Goal: Transaction & Acquisition: Purchase product/service

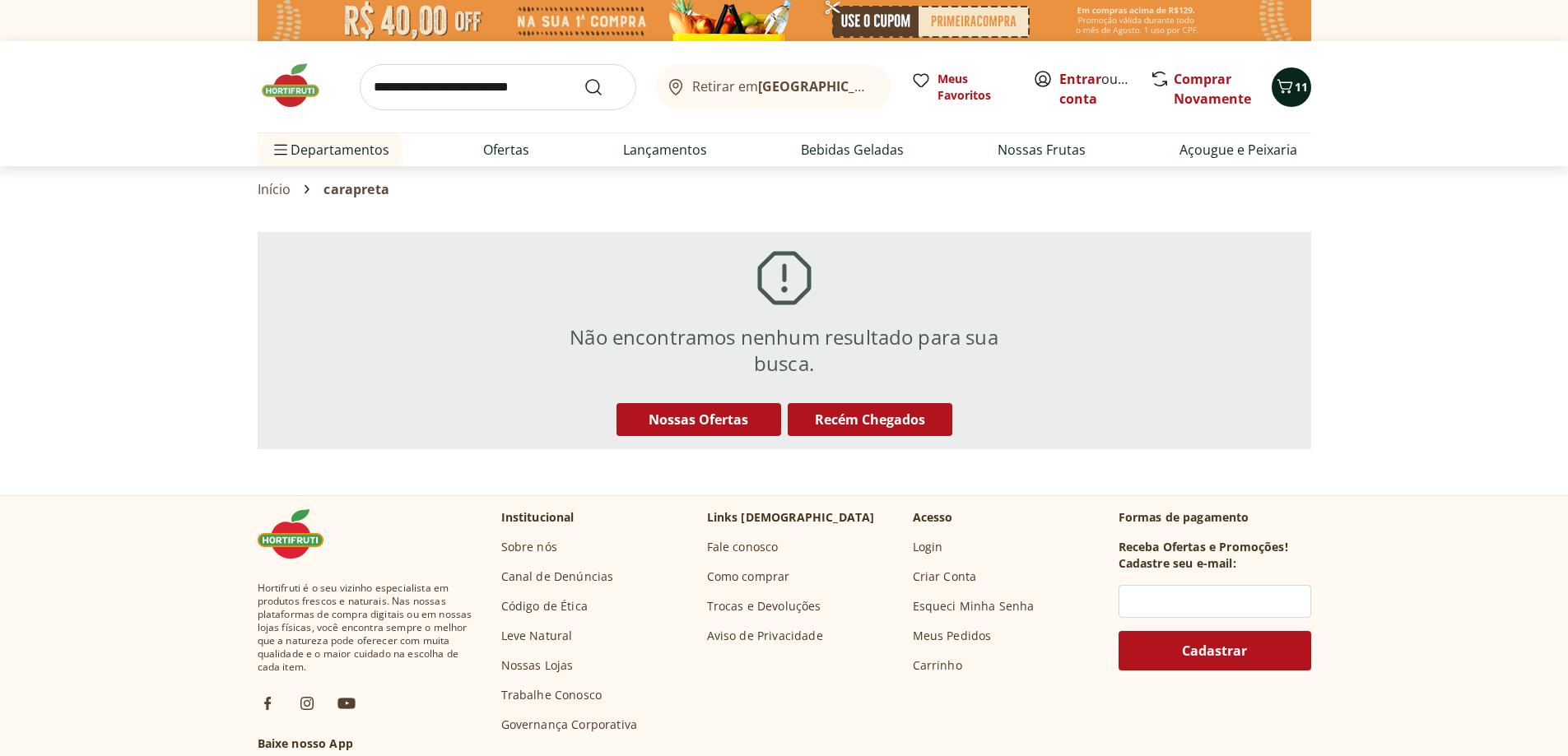
click at [1283, 96] on icon "Carrinho" at bounding box center [1285, 86] width 20 height 20
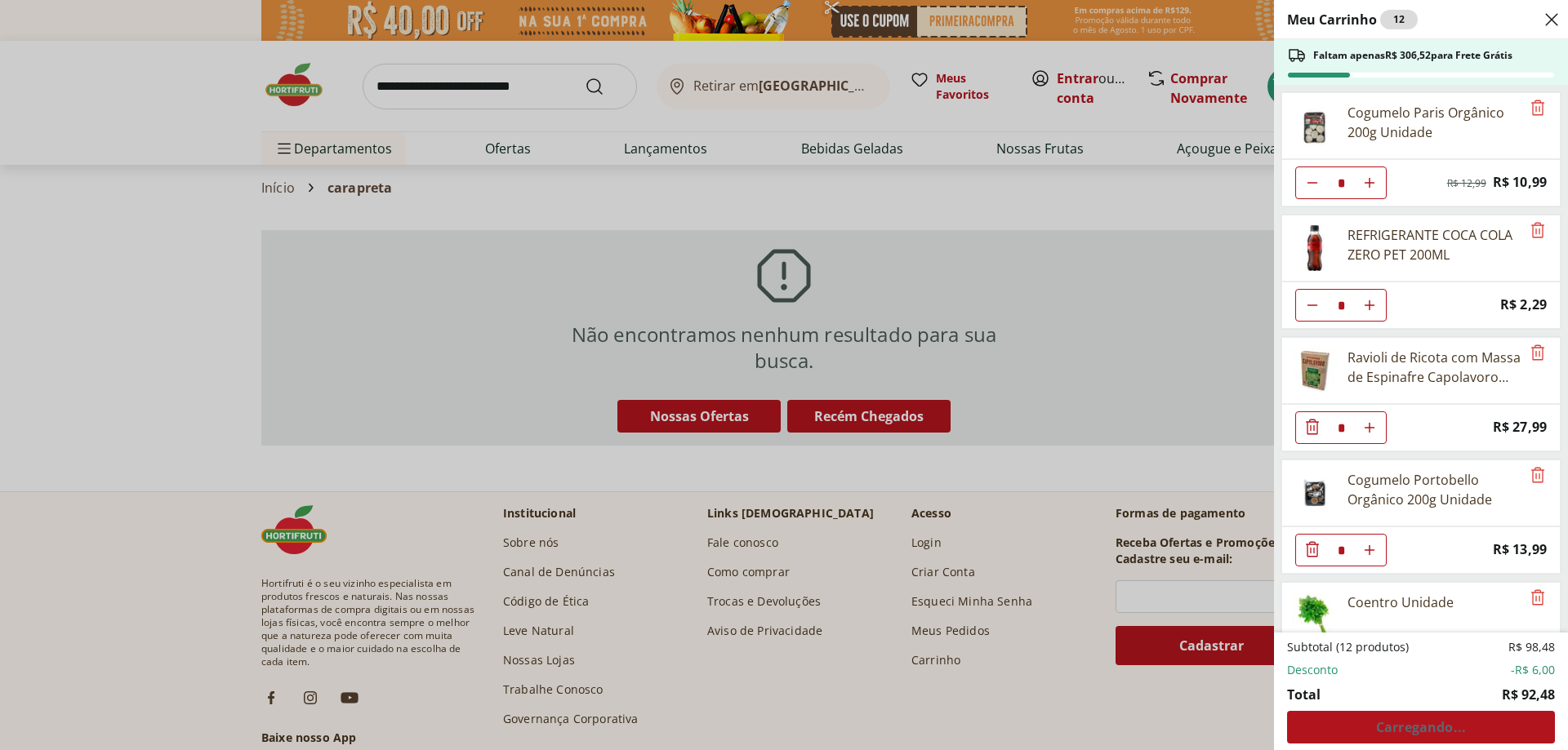
click at [466, 192] on div "Meu Carrinho 12 Faltam apenas R$ 306,52 para Frete Grátis Cogumelo Paris Orgâni…" at bounding box center [784, 375] width 1568 height 750
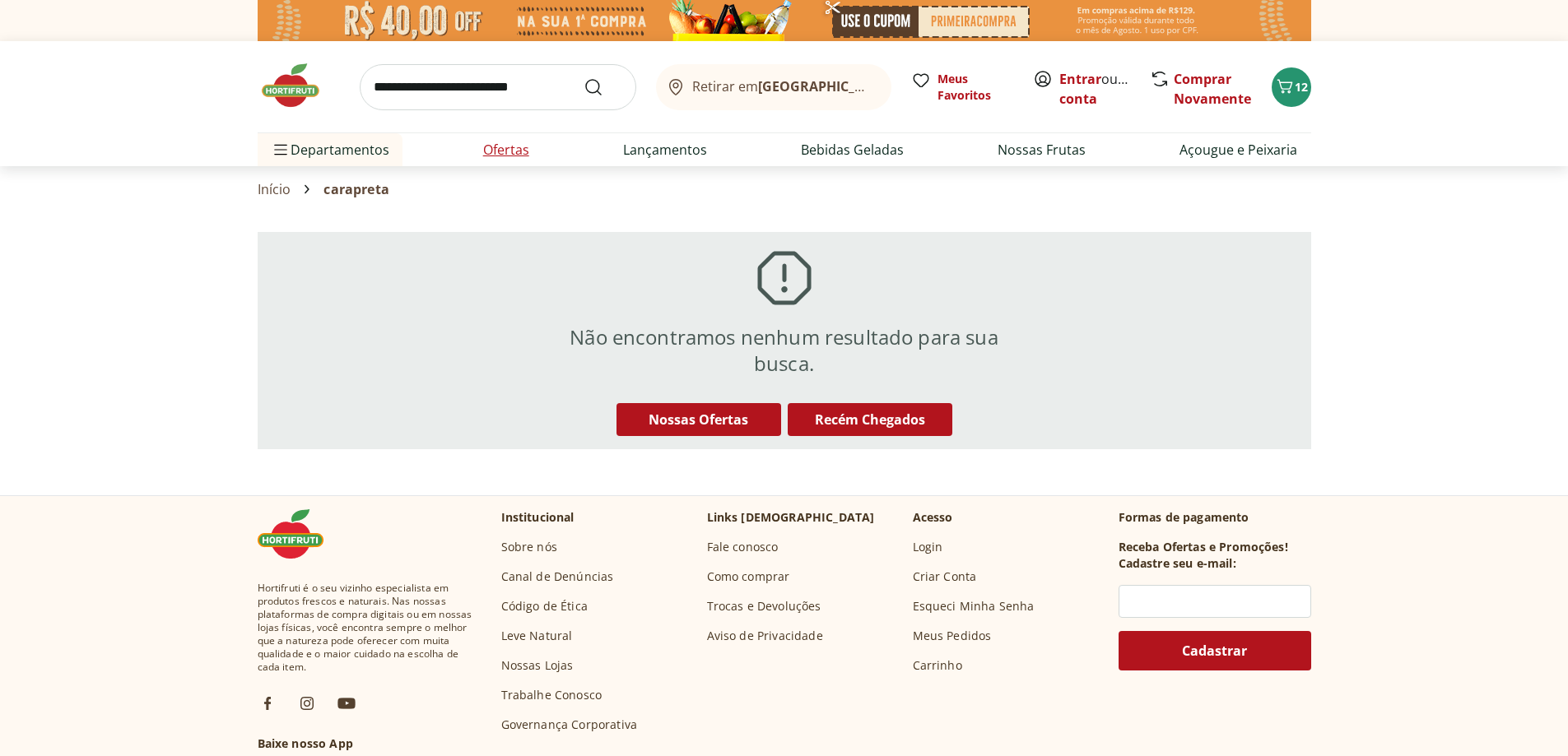
click at [517, 142] on link "Ofertas" at bounding box center [506, 150] width 46 height 20
select select "**********"
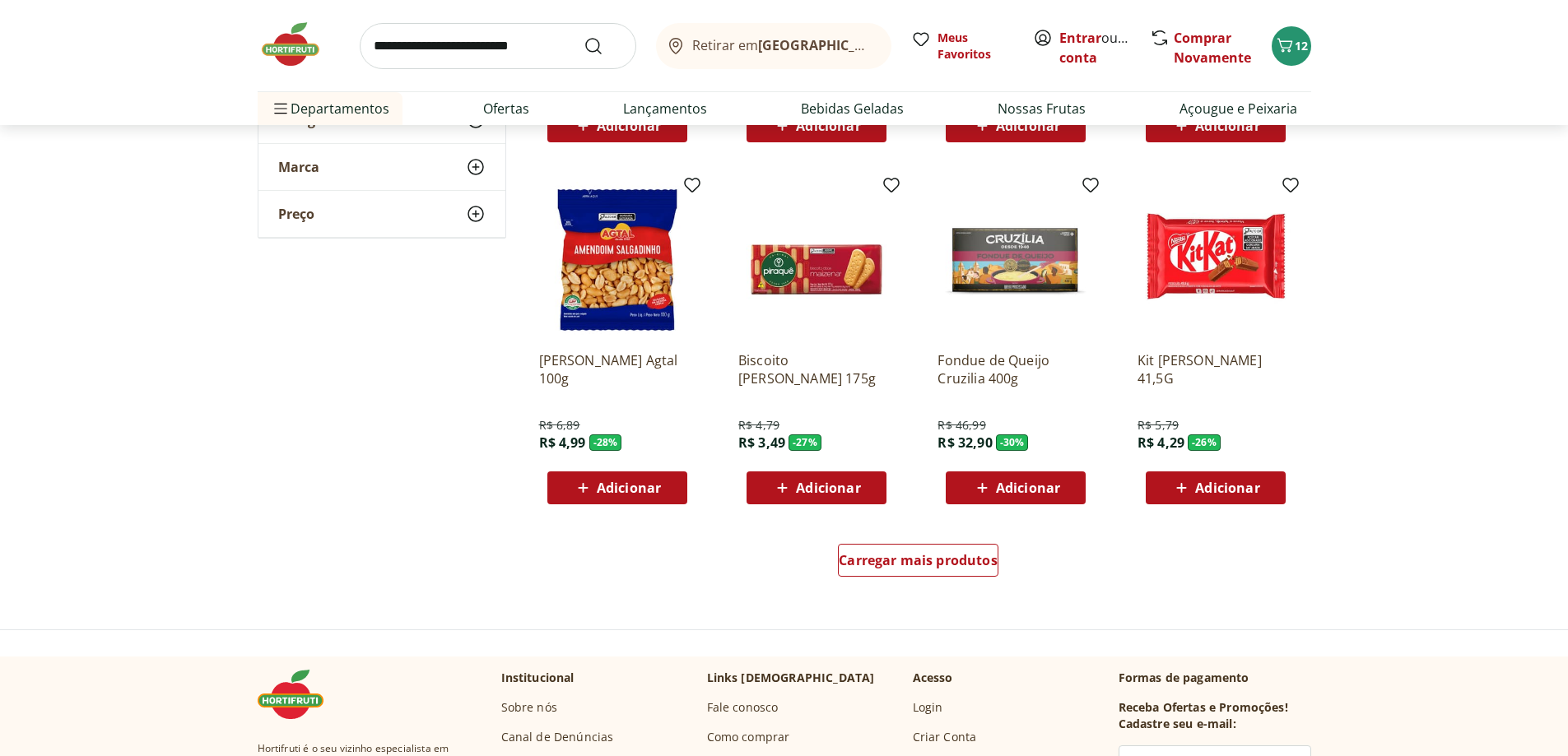
scroll to position [1069, 0]
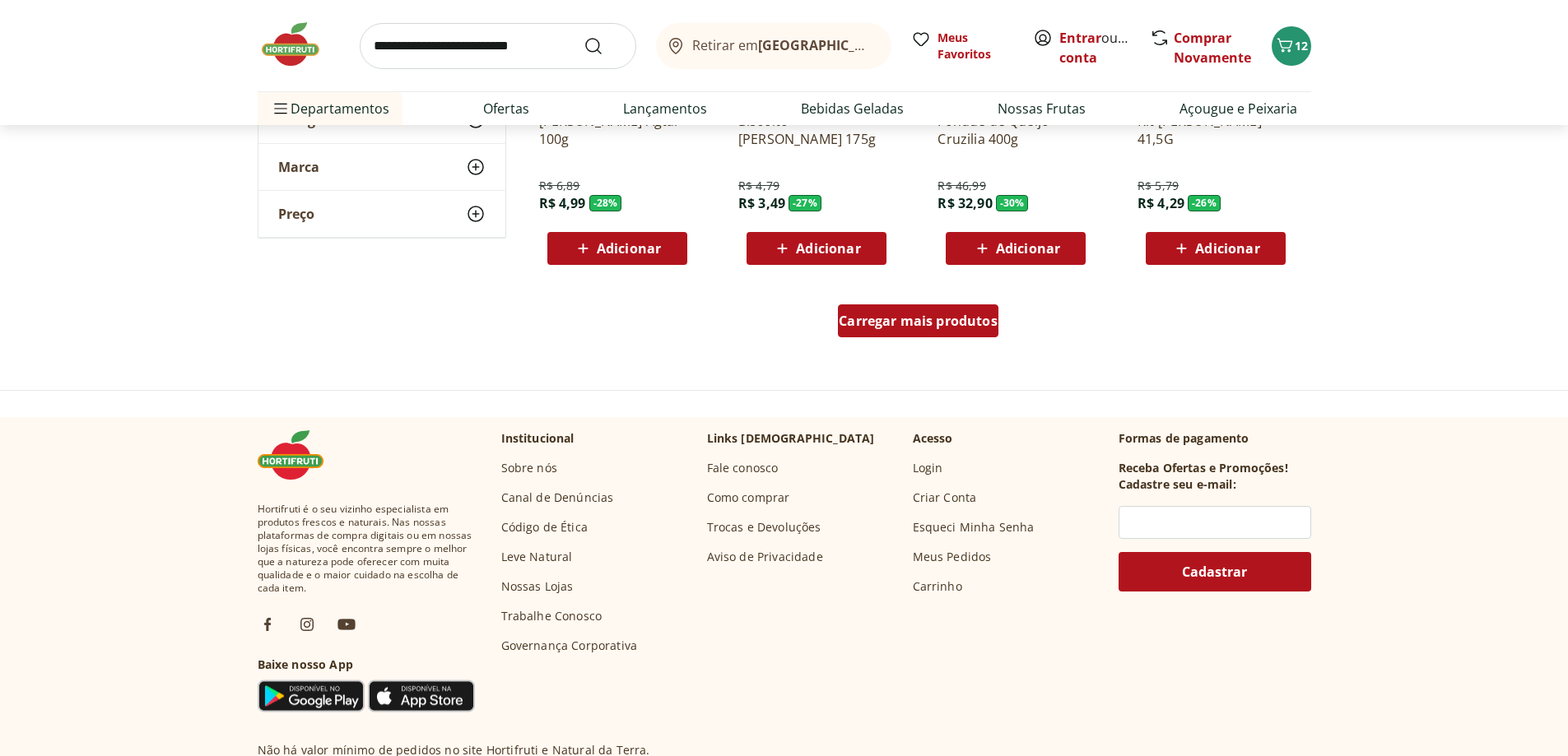
click at [953, 327] on span "Carregar mais produtos" at bounding box center [917, 321] width 158 height 13
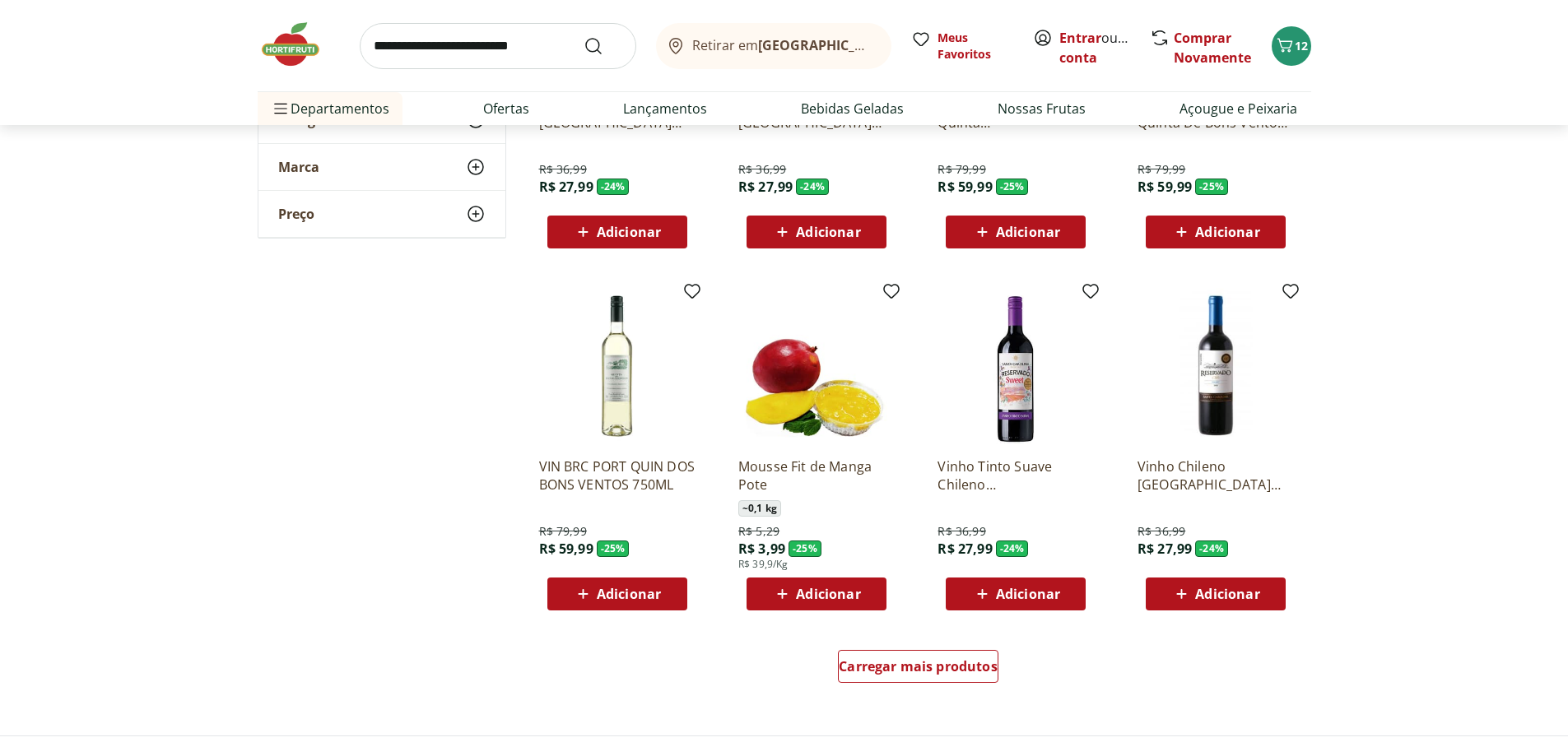
scroll to position [1893, 0]
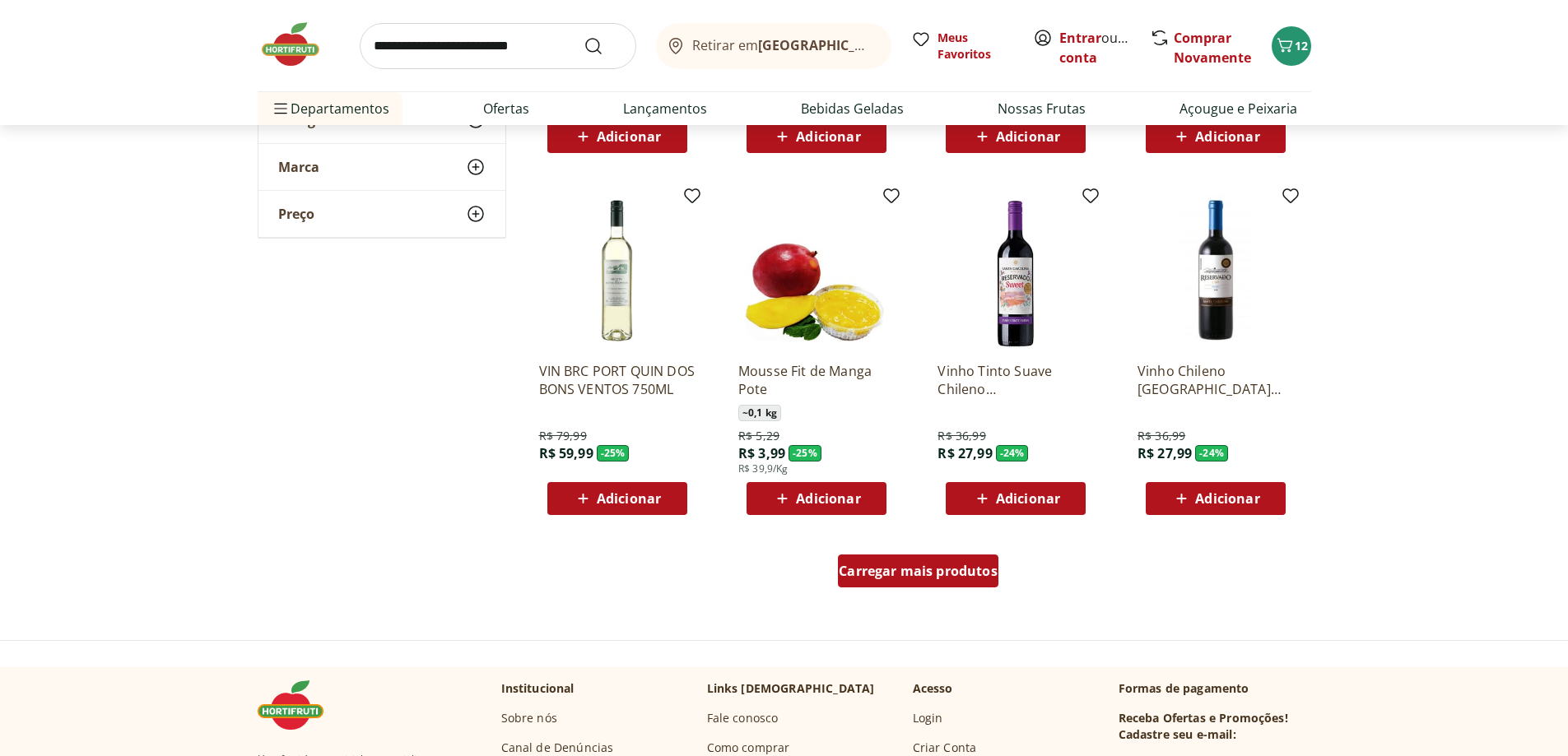
click at [908, 592] on link "Carregar mais produtos" at bounding box center [917, 574] width 160 height 39
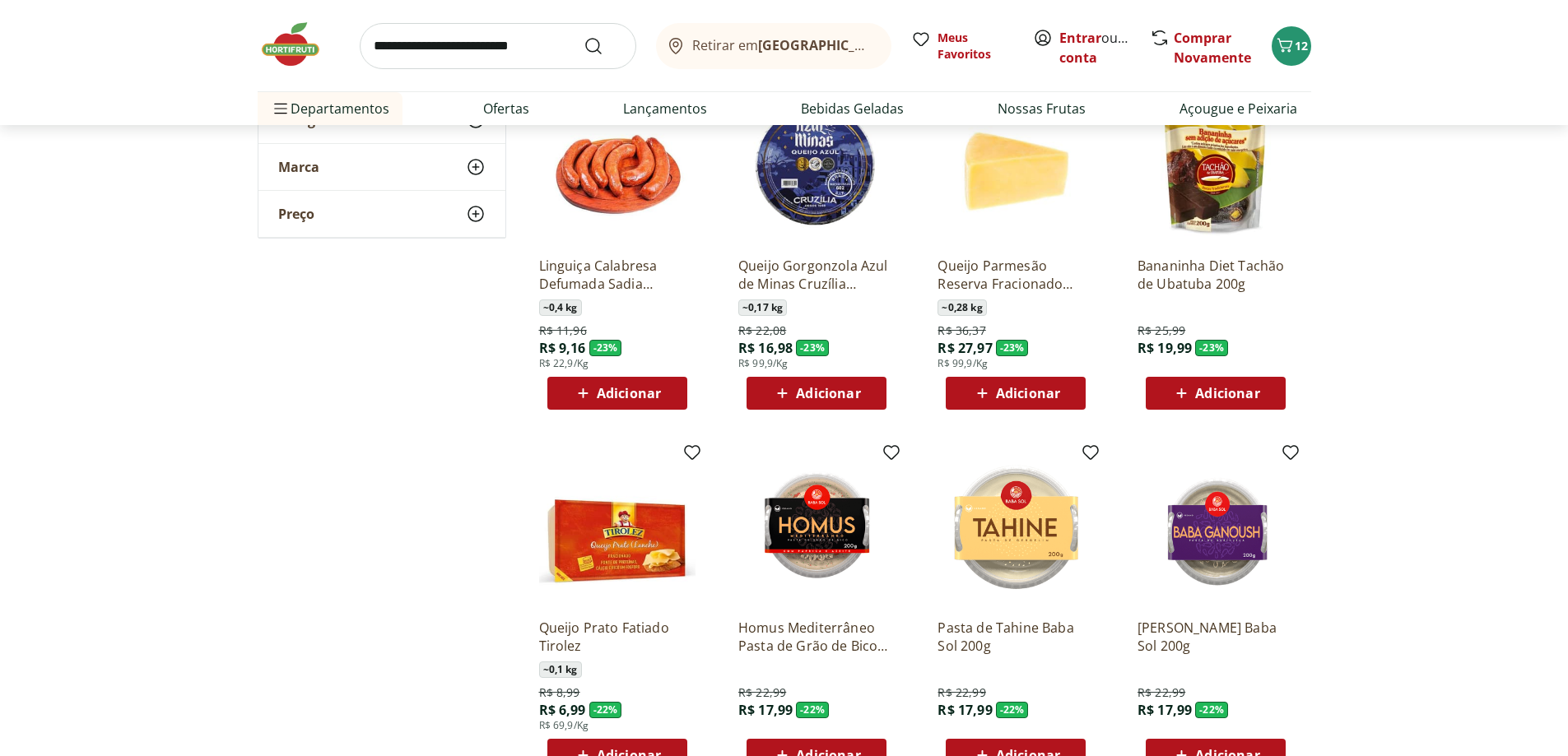
scroll to position [2386, 0]
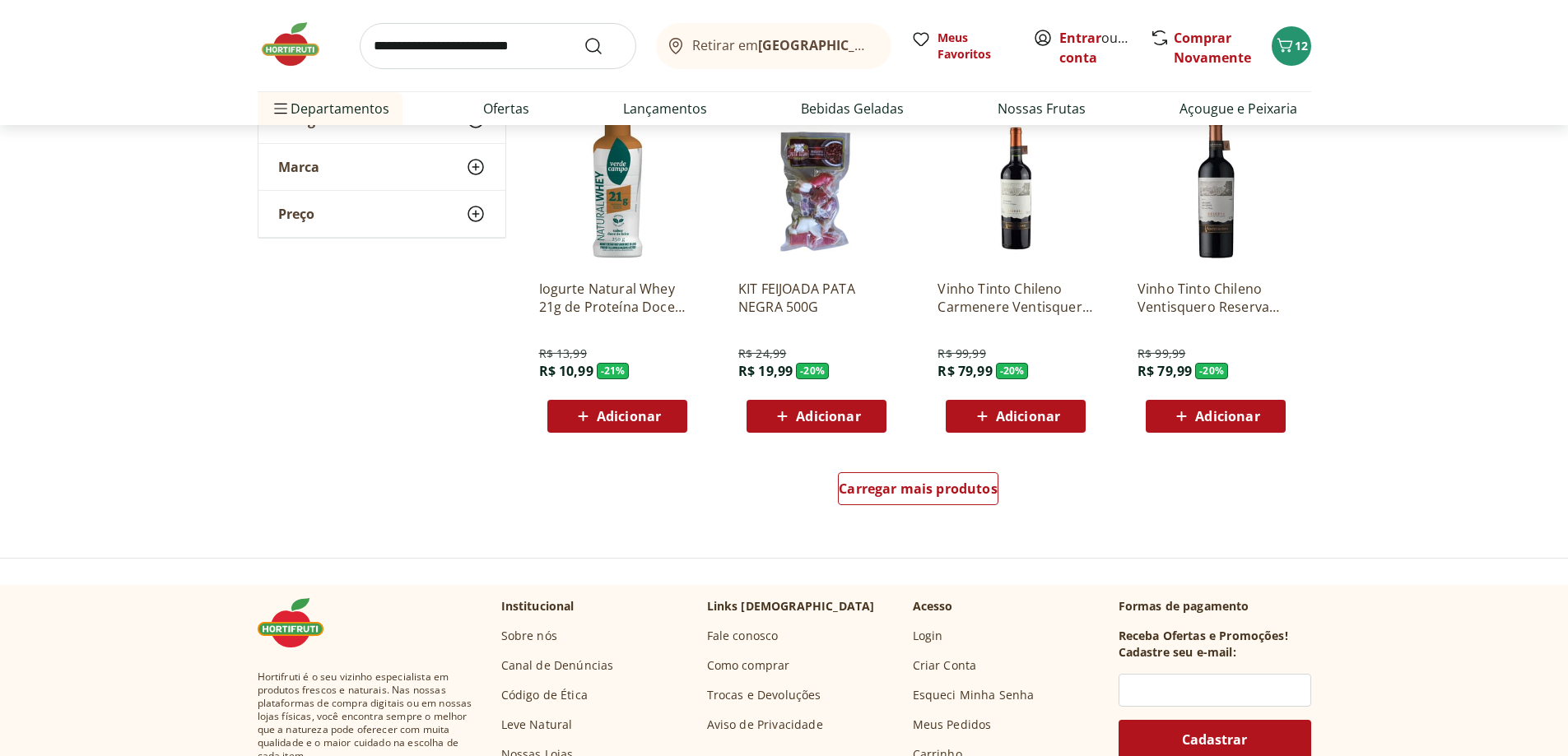
scroll to position [3291, 0]
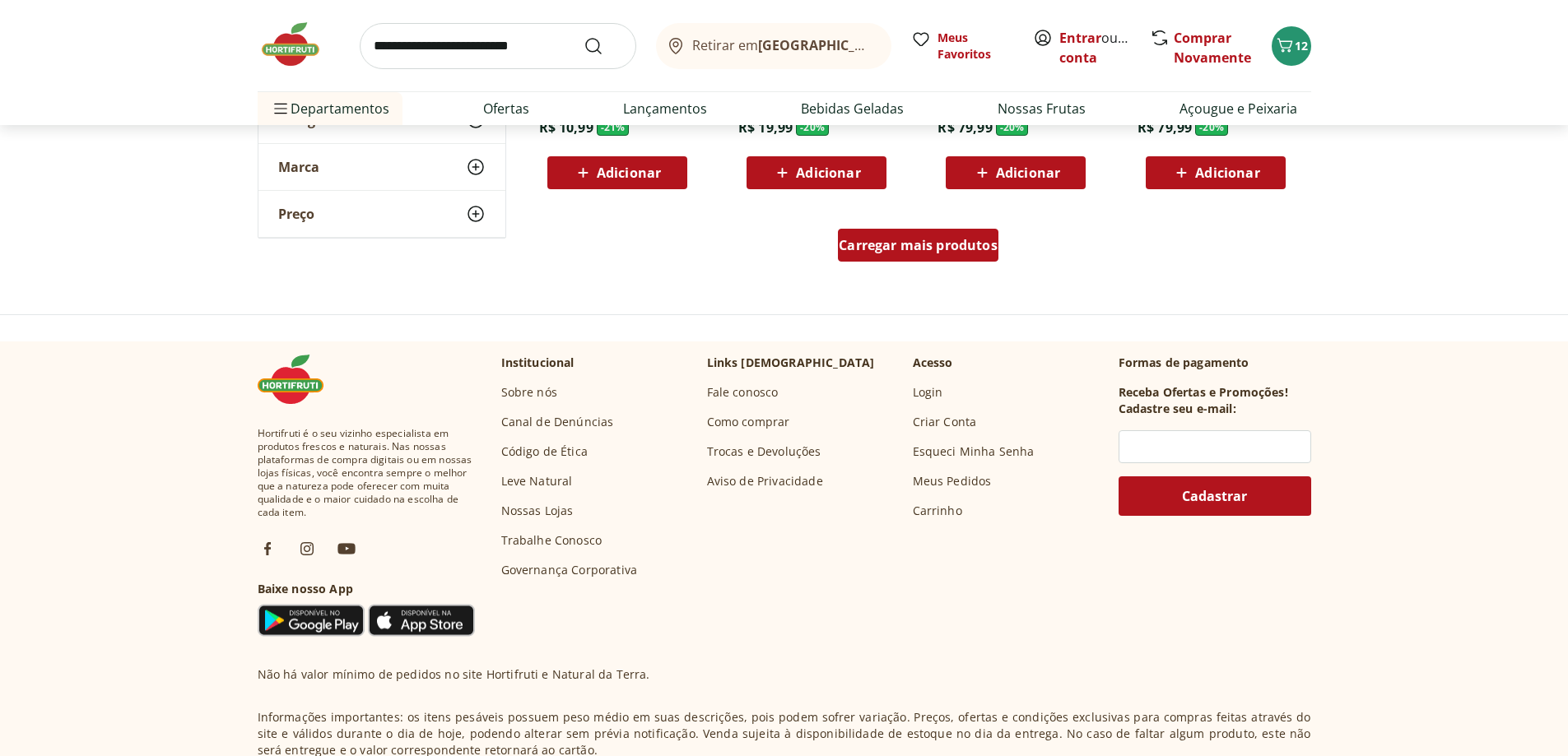
click at [964, 248] on span "Carregar mais produtos" at bounding box center [917, 246] width 158 height 13
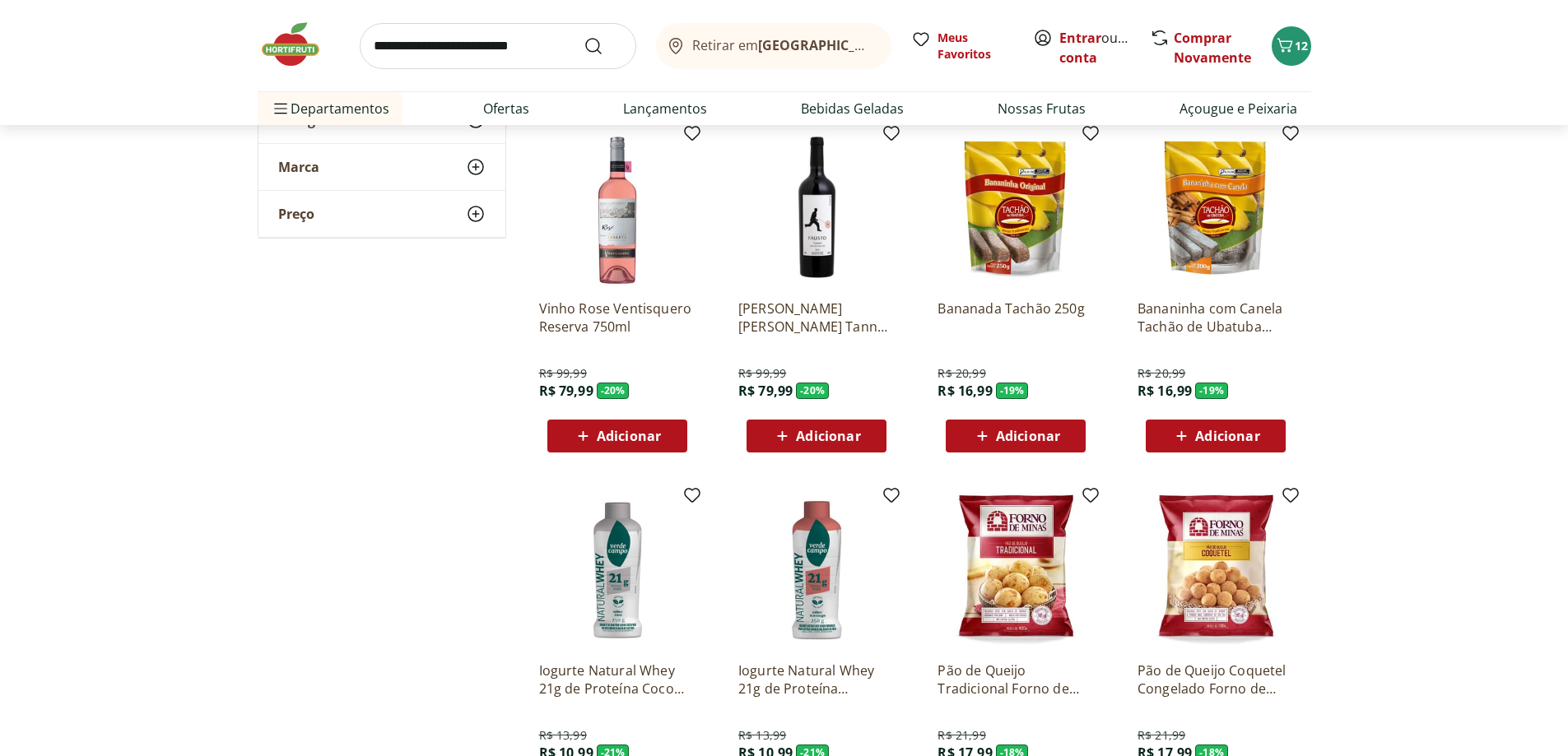
scroll to position [3949, 0]
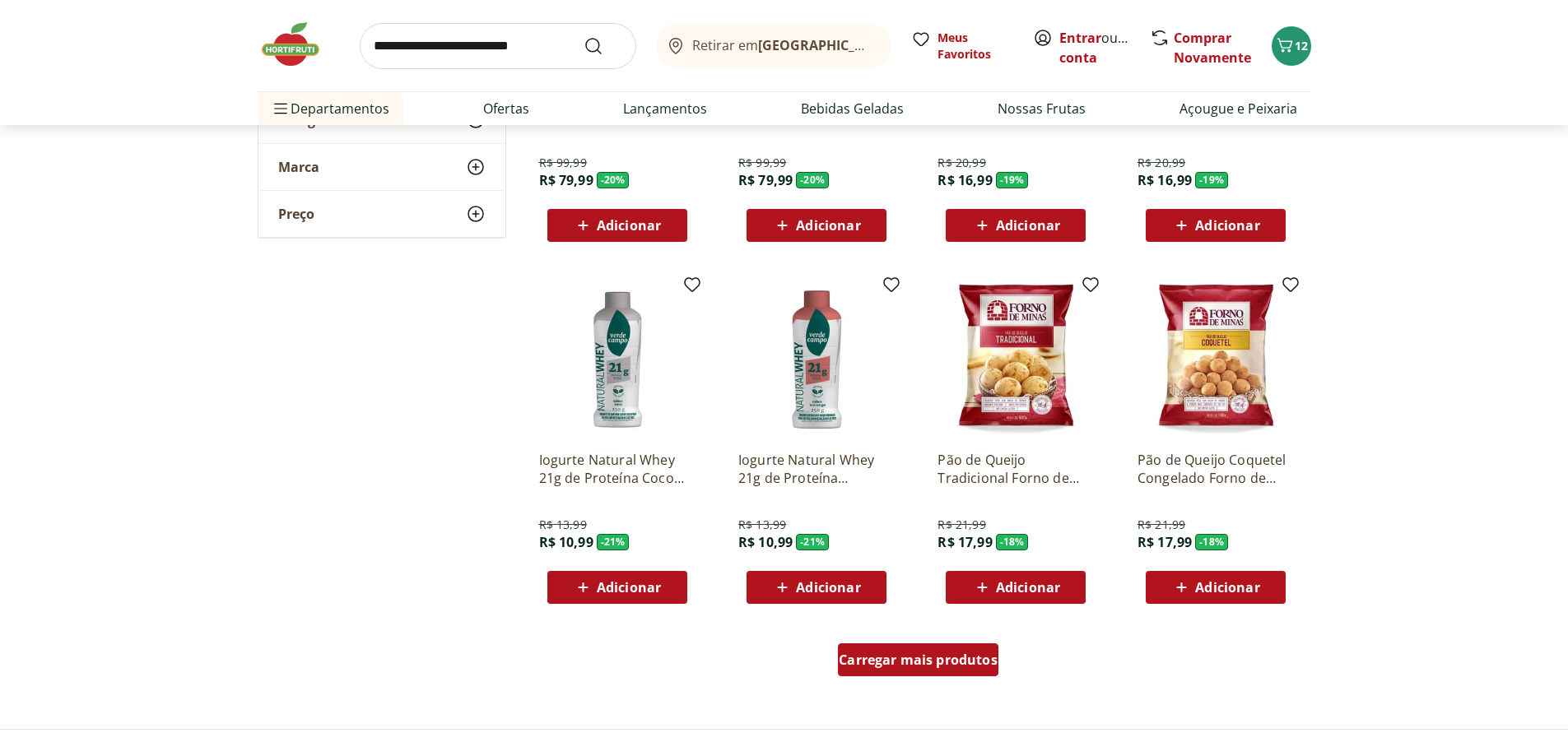
click at [895, 660] on span "Carregar mais produtos" at bounding box center [917, 660] width 158 height 13
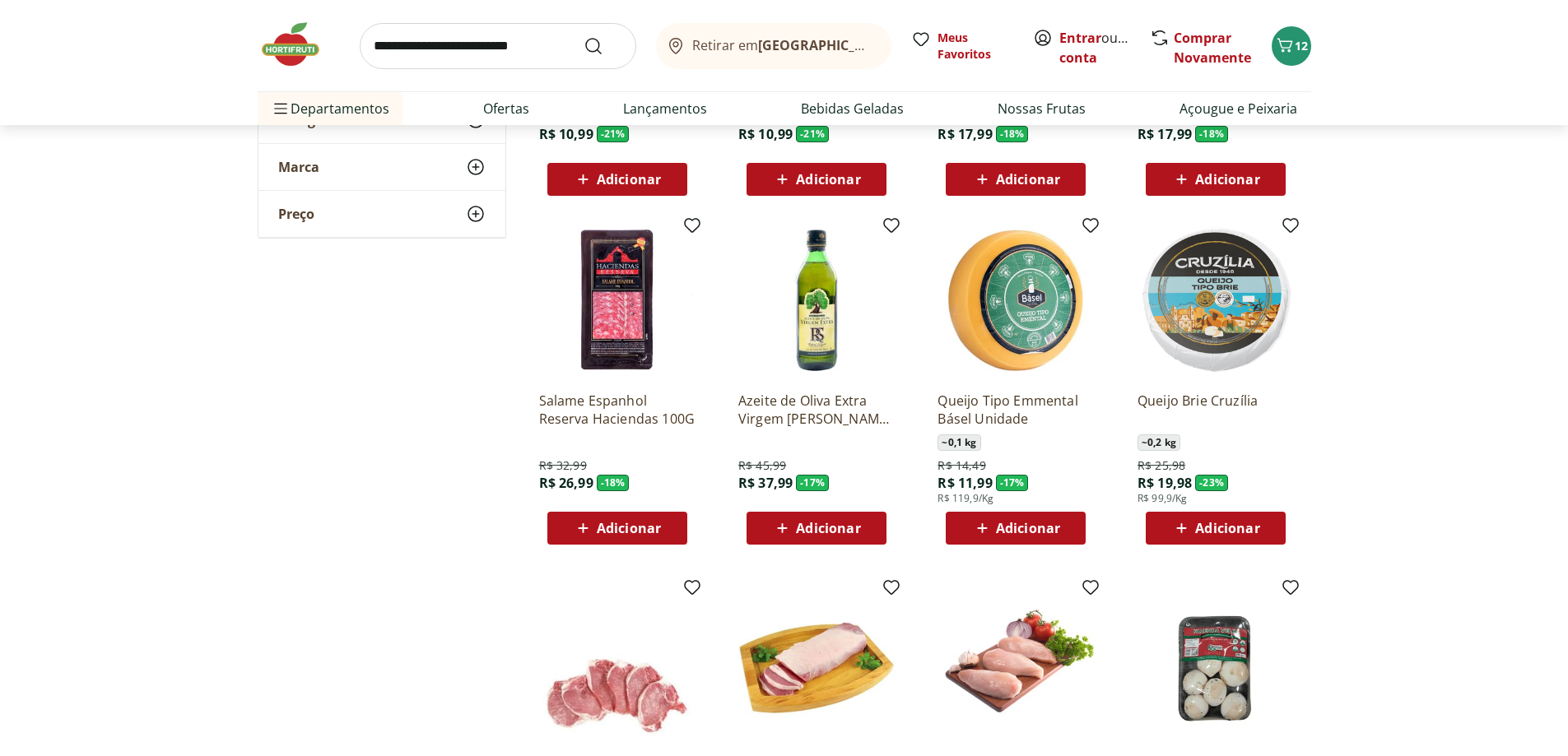
scroll to position [4361, 0]
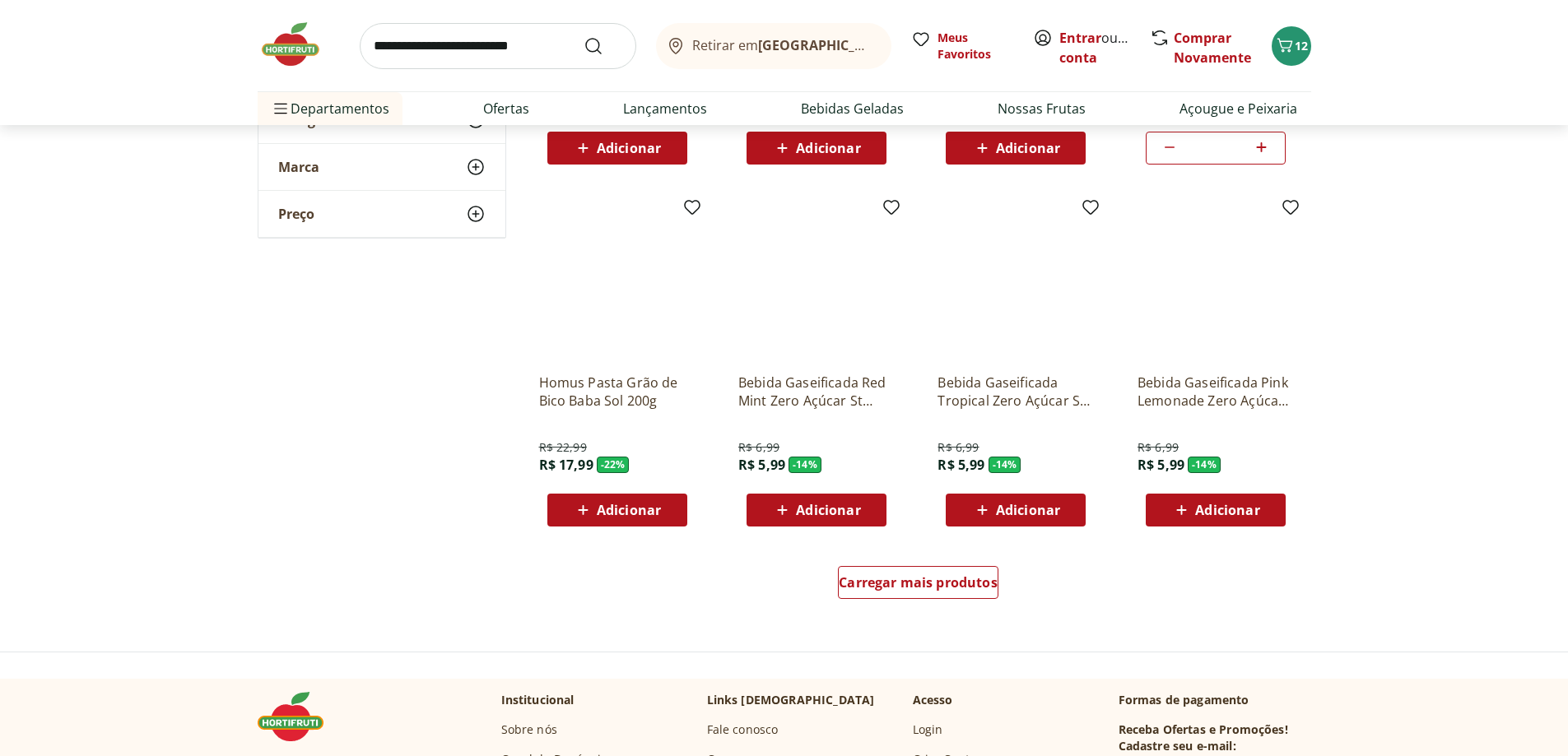
scroll to position [5102, 0]
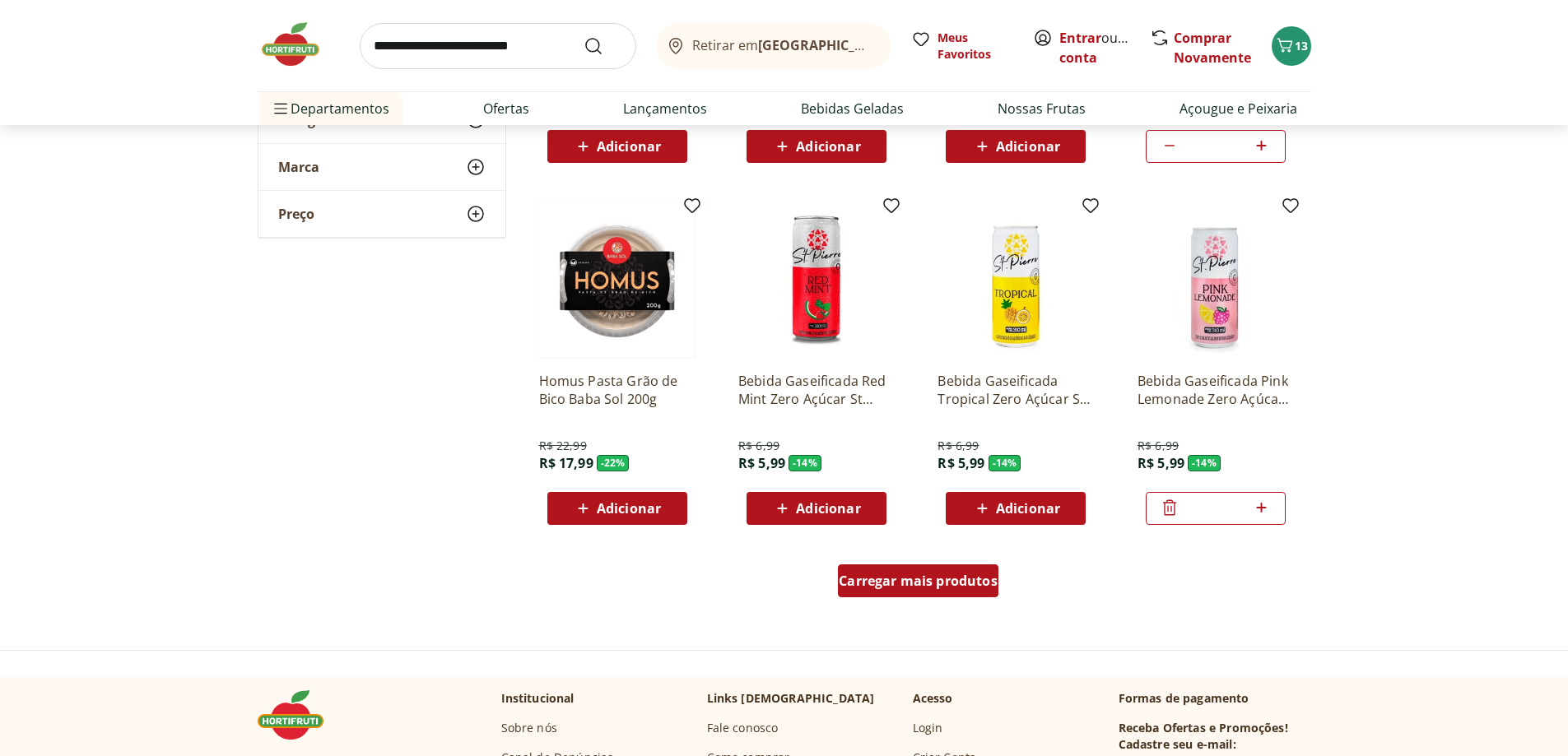
click at [963, 588] on span "Carregar mais produtos" at bounding box center [917, 581] width 158 height 13
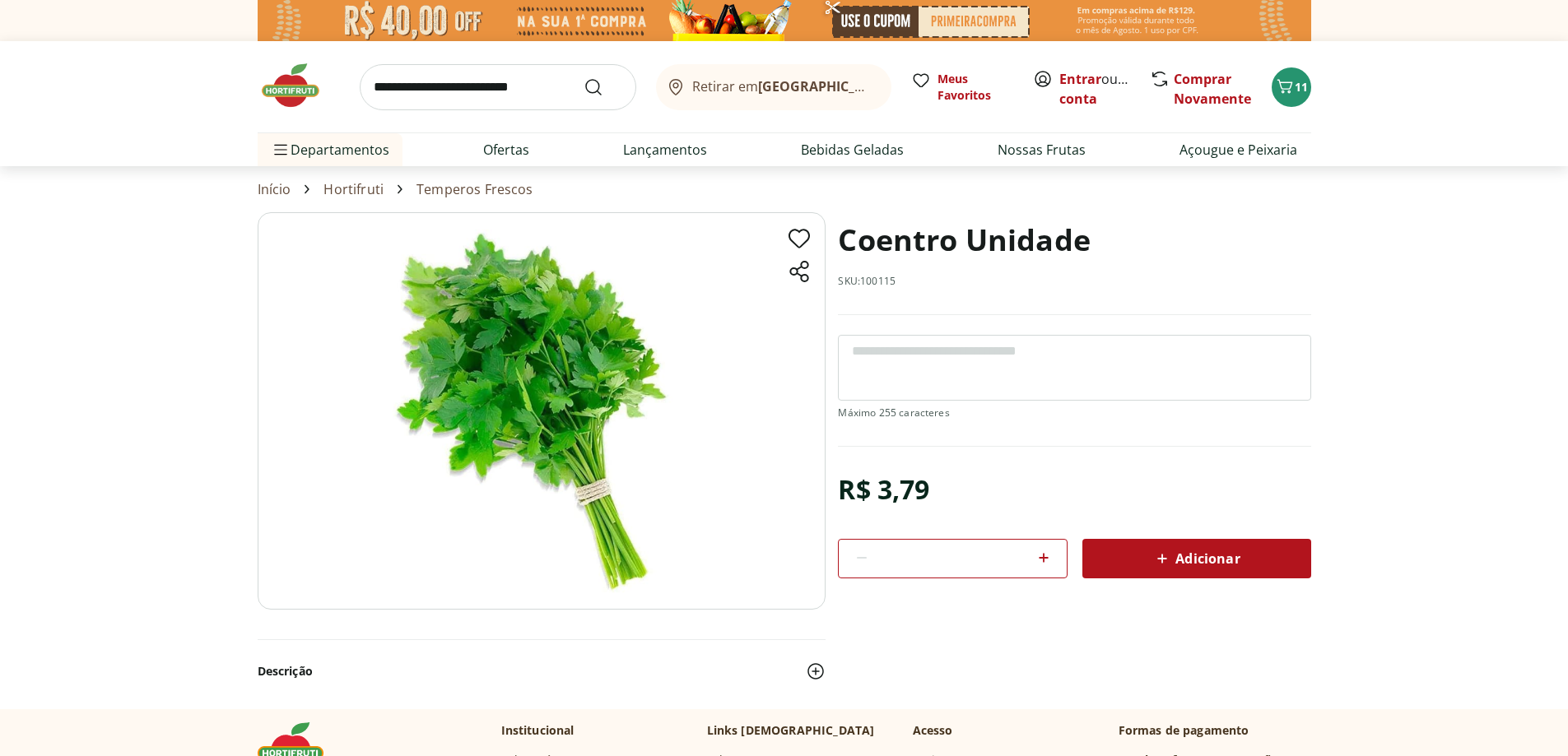
click at [1219, 560] on span "Adicionar" at bounding box center [1196, 559] width 87 height 20
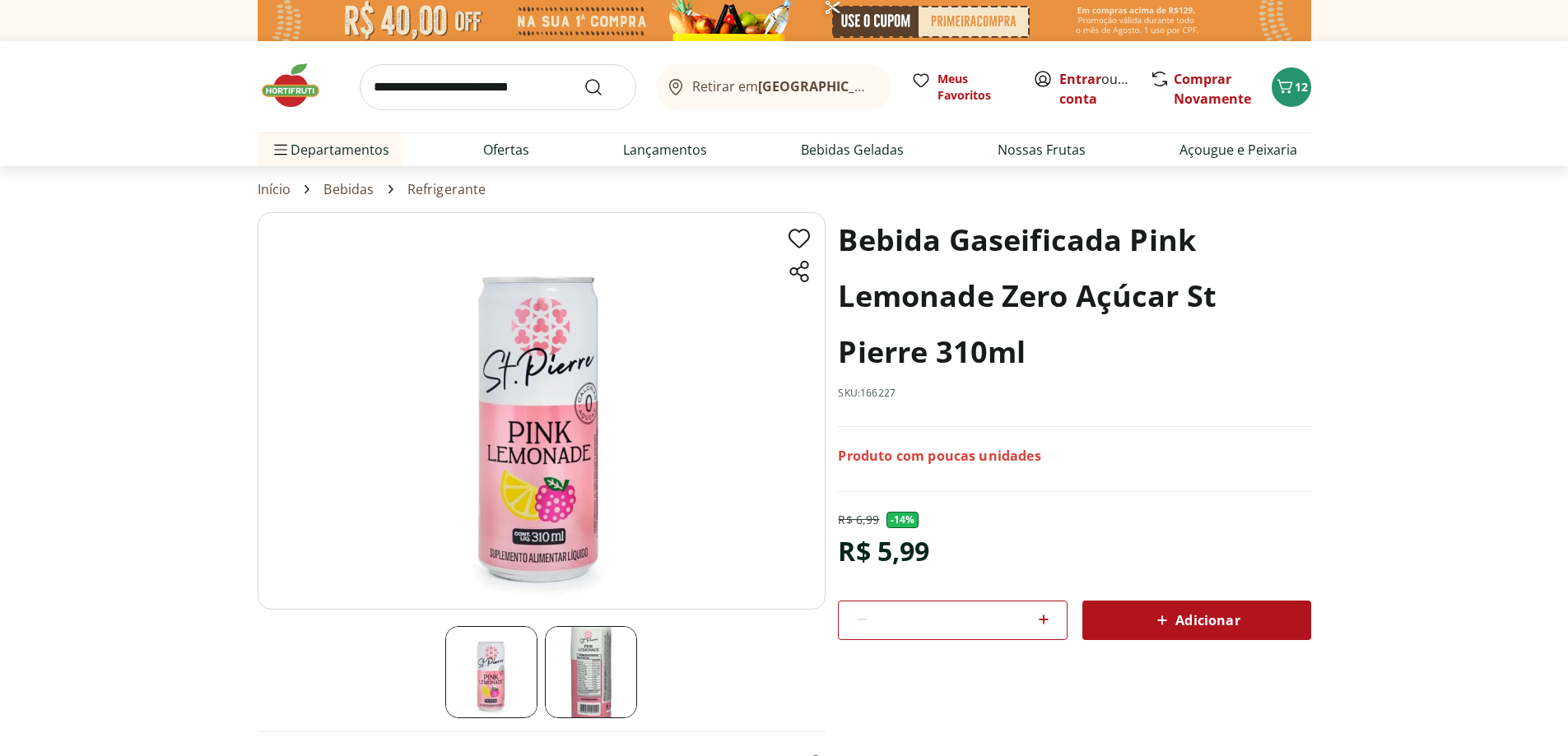
click at [1161, 608] on div "Adicionar" at bounding box center [1197, 620] width 203 height 29
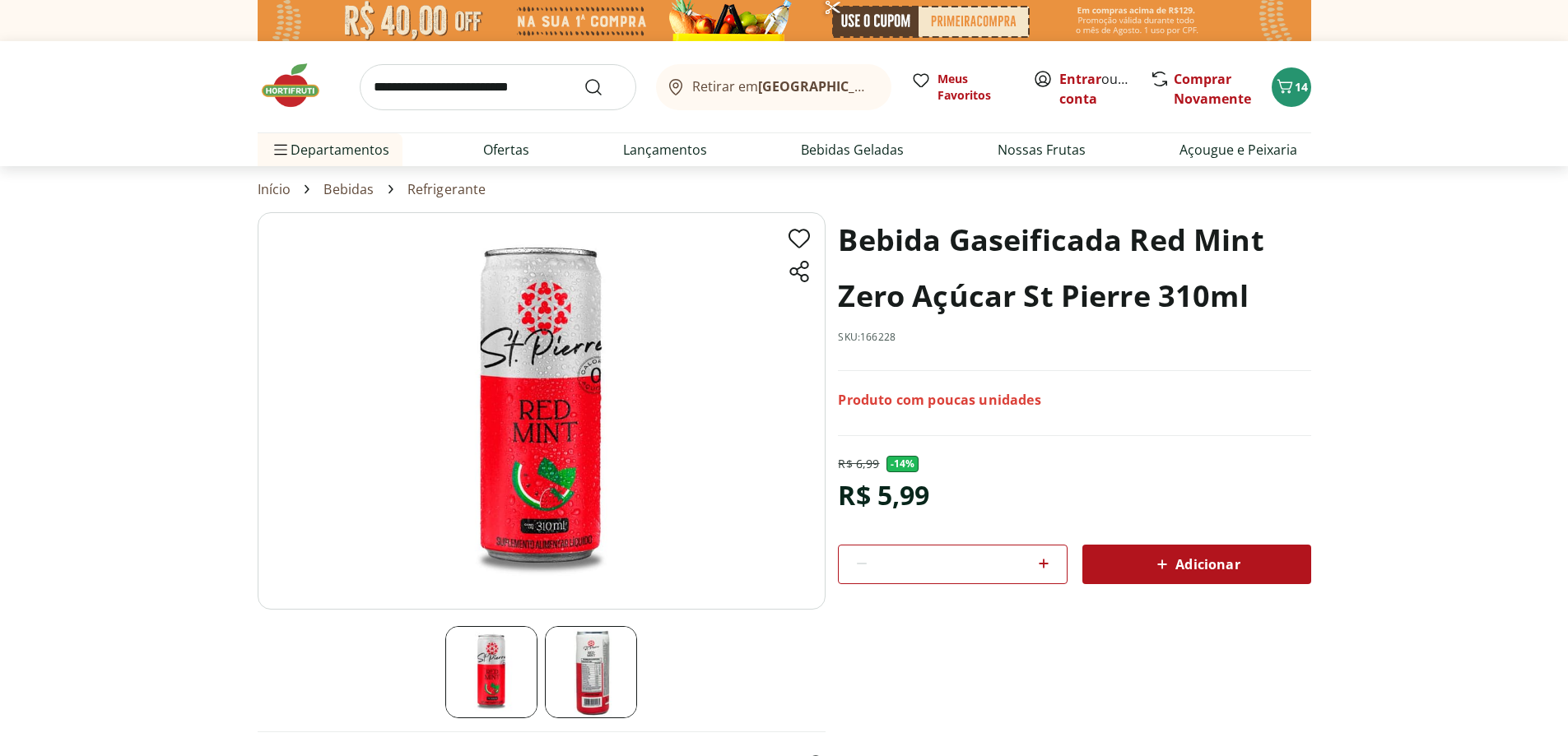
click at [1193, 559] on span "Adicionar" at bounding box center [1196, 565] width 87 height 20
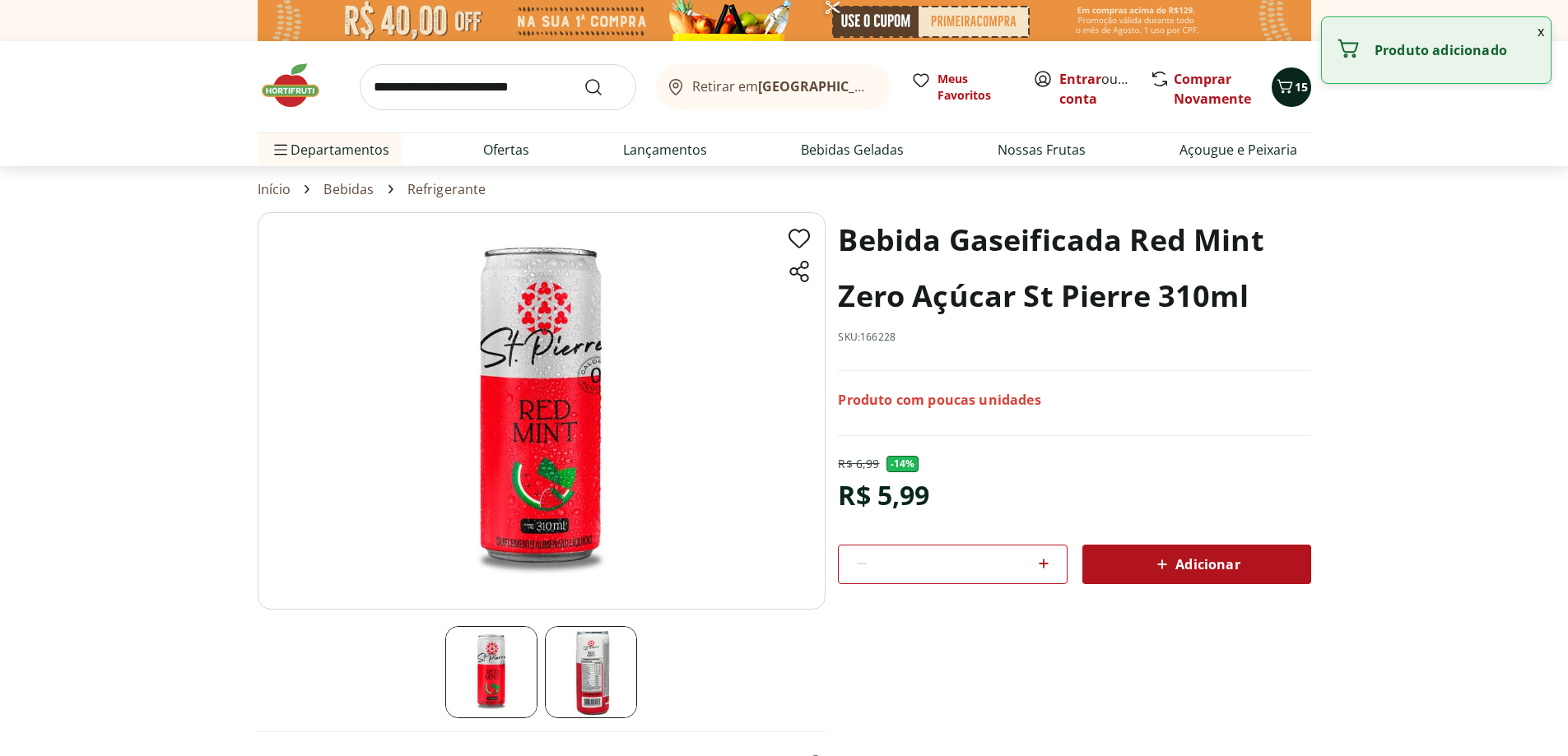
click at [1293, 88] on icon "Carrinho" at bounding box center [1285, 86] width 20 height 20
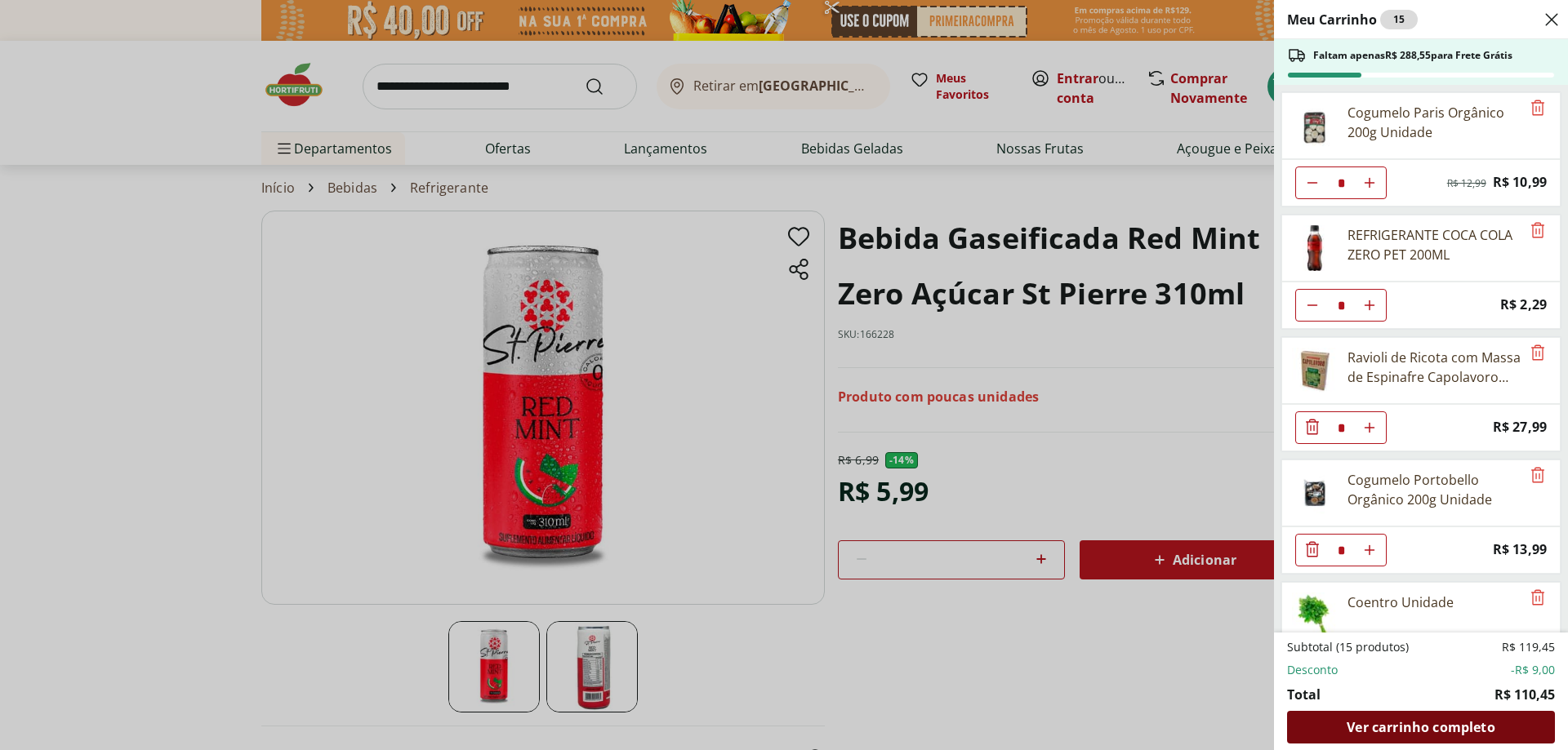
click at [1364, 733] on span "Ver carrinho completo" at bounding box center [1421, 728] width 148 height 13
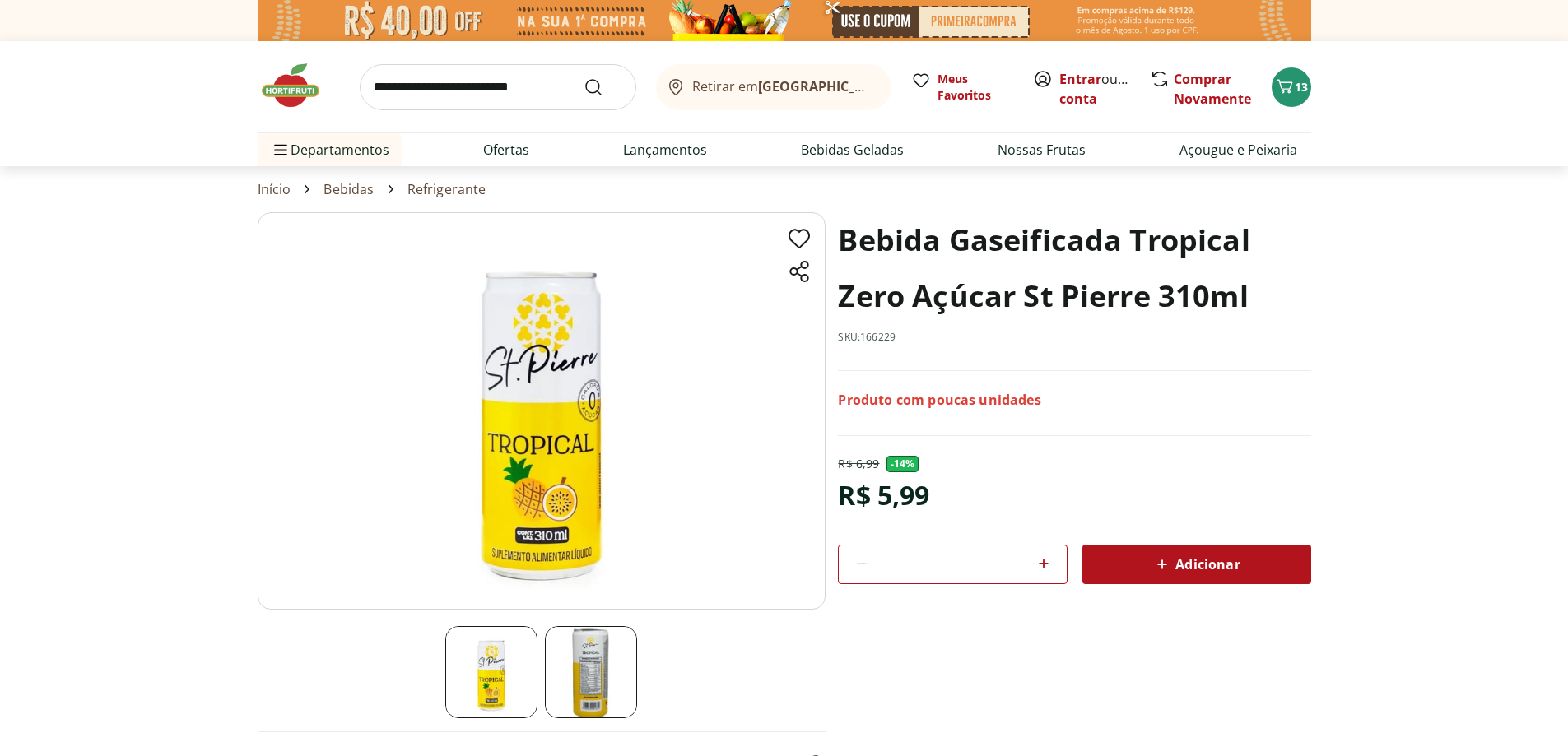
drag, startPoint x: 1137, startPoint y: 578, endPoint x: 1099, endPoint y: 396, distance: 185.9
click at [1134, 577] on div "Adicionar" at bounding box center [1197, 564] width 203 height 29
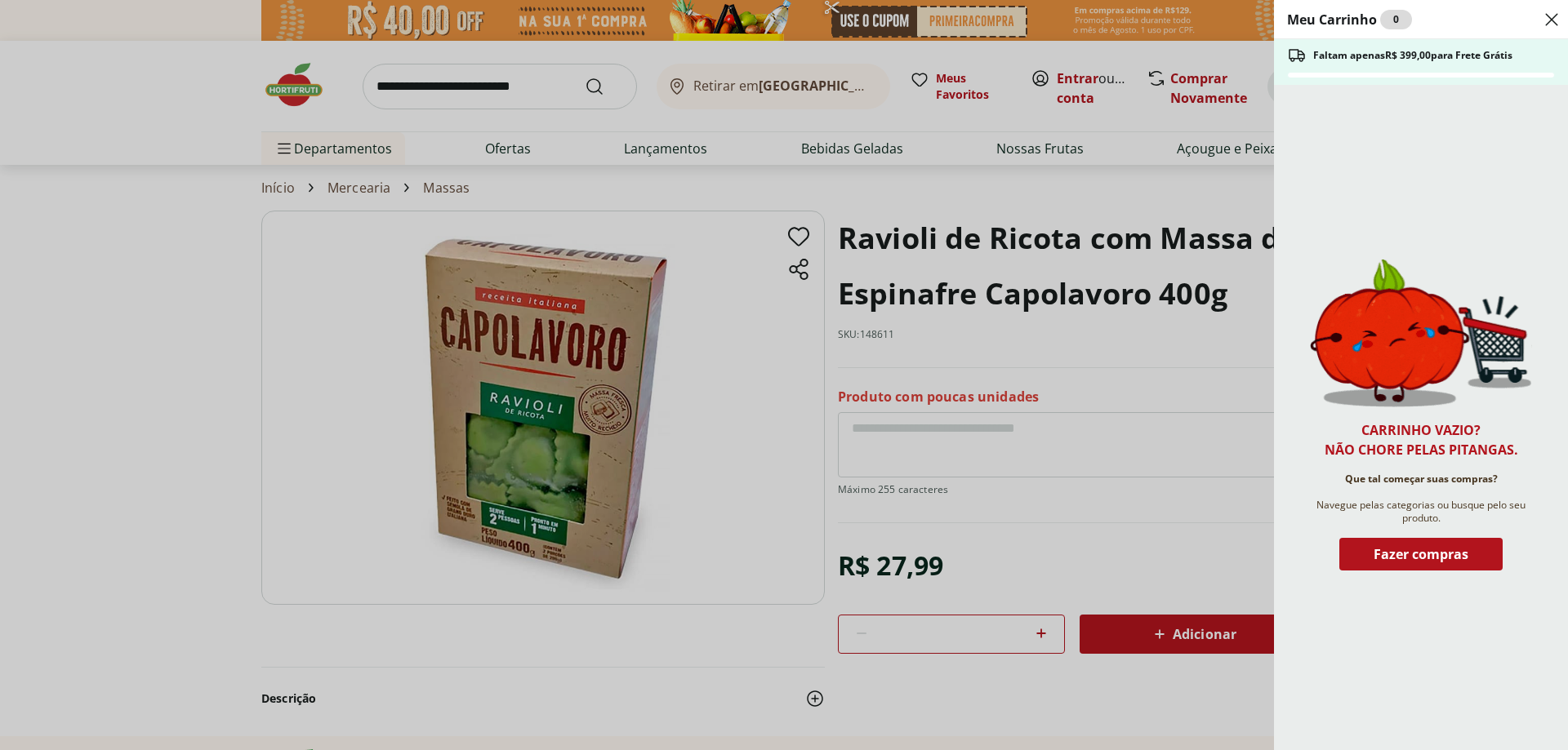
click at [756, 151] on div "Meu Carrinho 0 Faltam apenas R$ 399,00 para Frete Grátis Carrinho vazio? Não ch…" at bounding box center [784, 375] width 1568 height 750
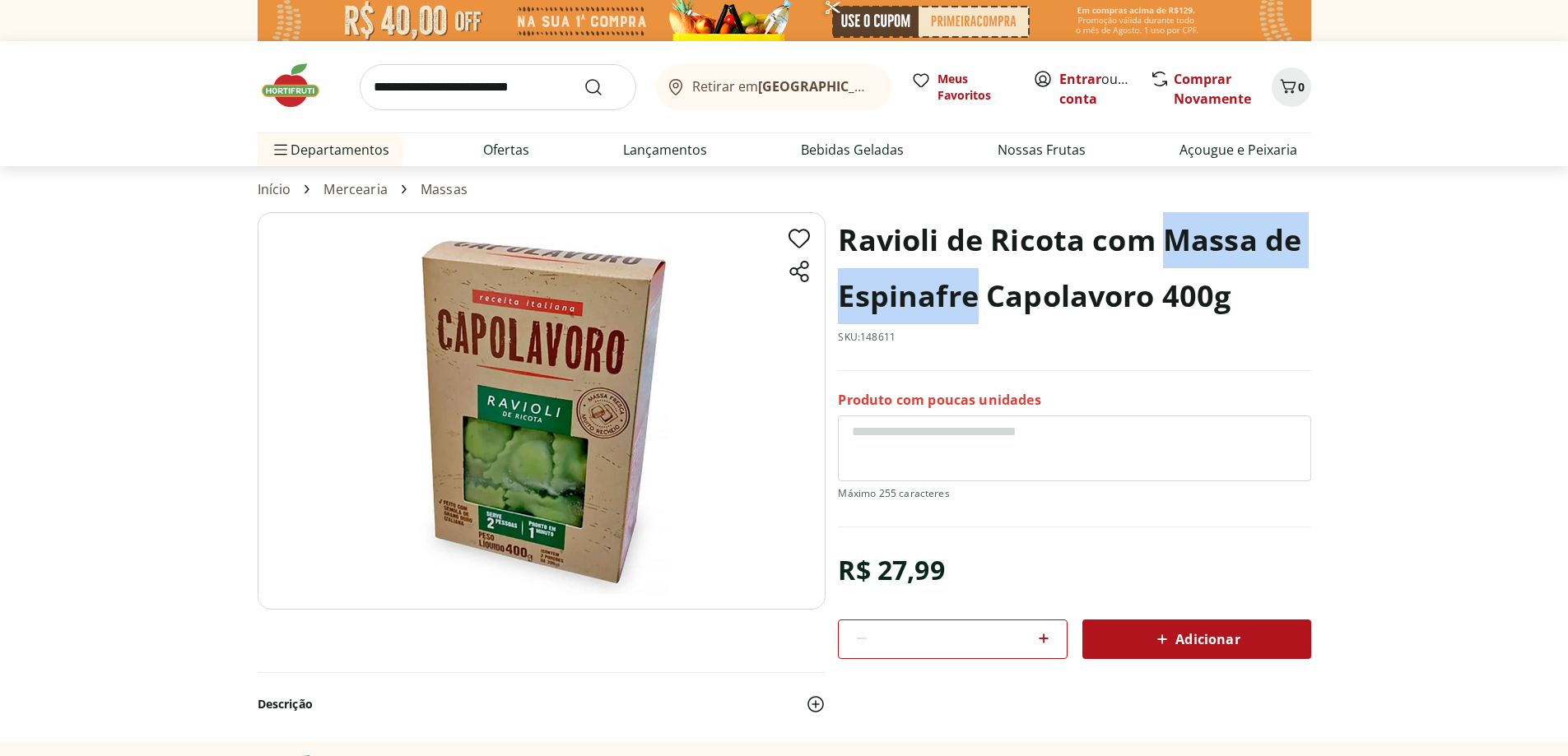
drag, startPoint x: 1169, startPoint y: 237, endPoint x: 975, endPoint y: 283, distance: 199.4
click at [975, 283] on h1 "Ravioli de Ricota com Massa de Espinafre Capolavoro 400g" at bounding box center [1074, 268] width 473 height 112
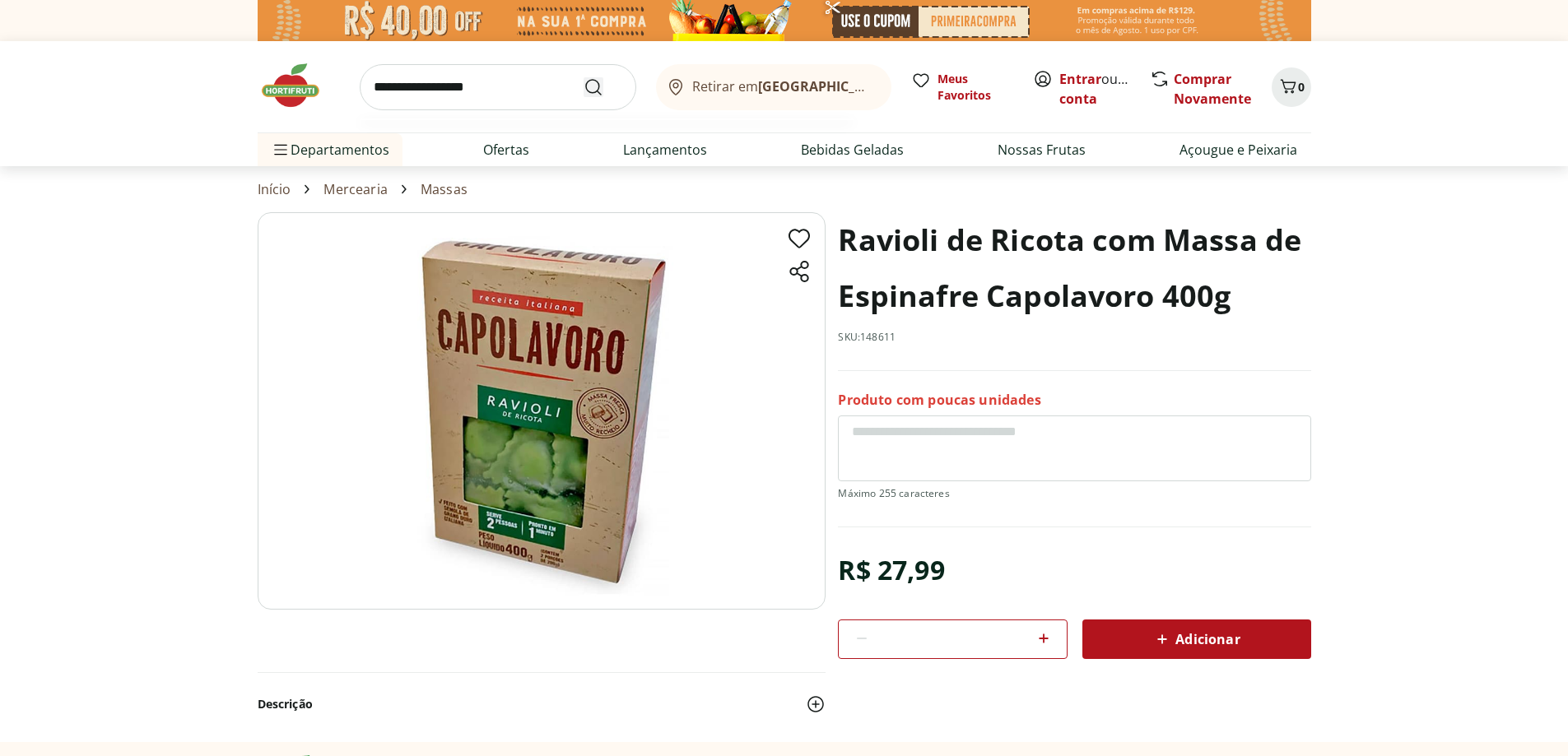
type input "**********"
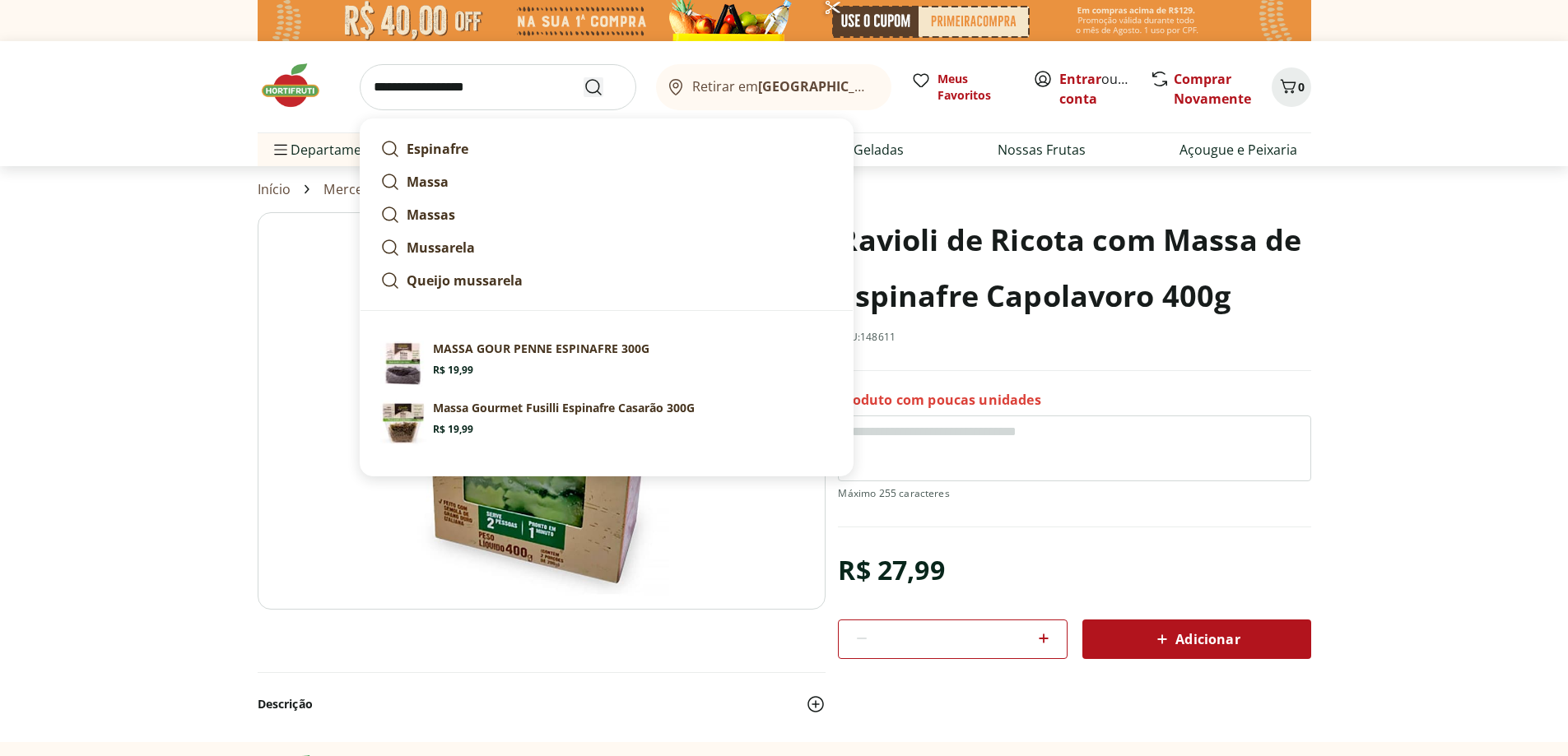
click at [593, 88] on icon "Submit Search" at bounding box center [594, 87] width 20 height 20
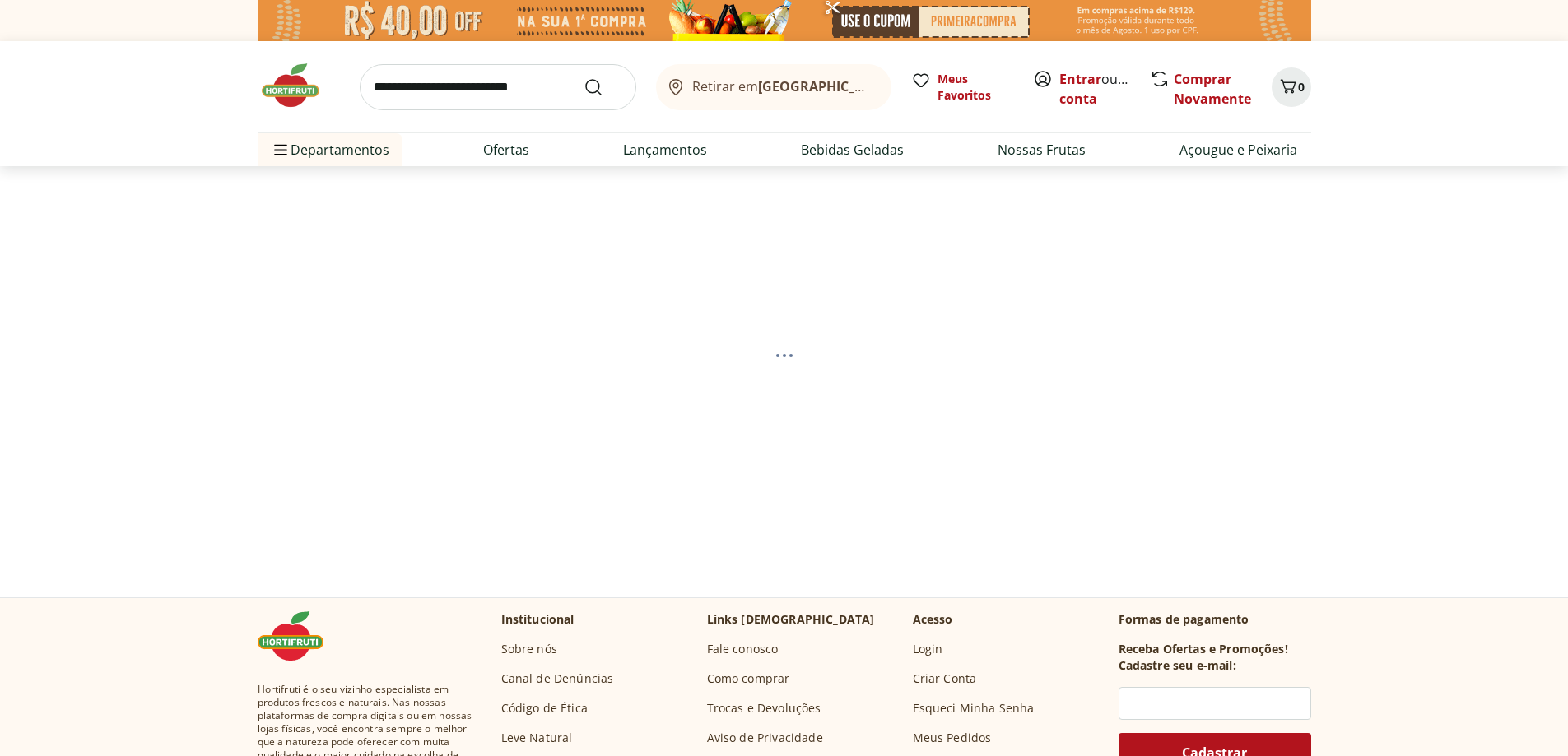
select select "**********"
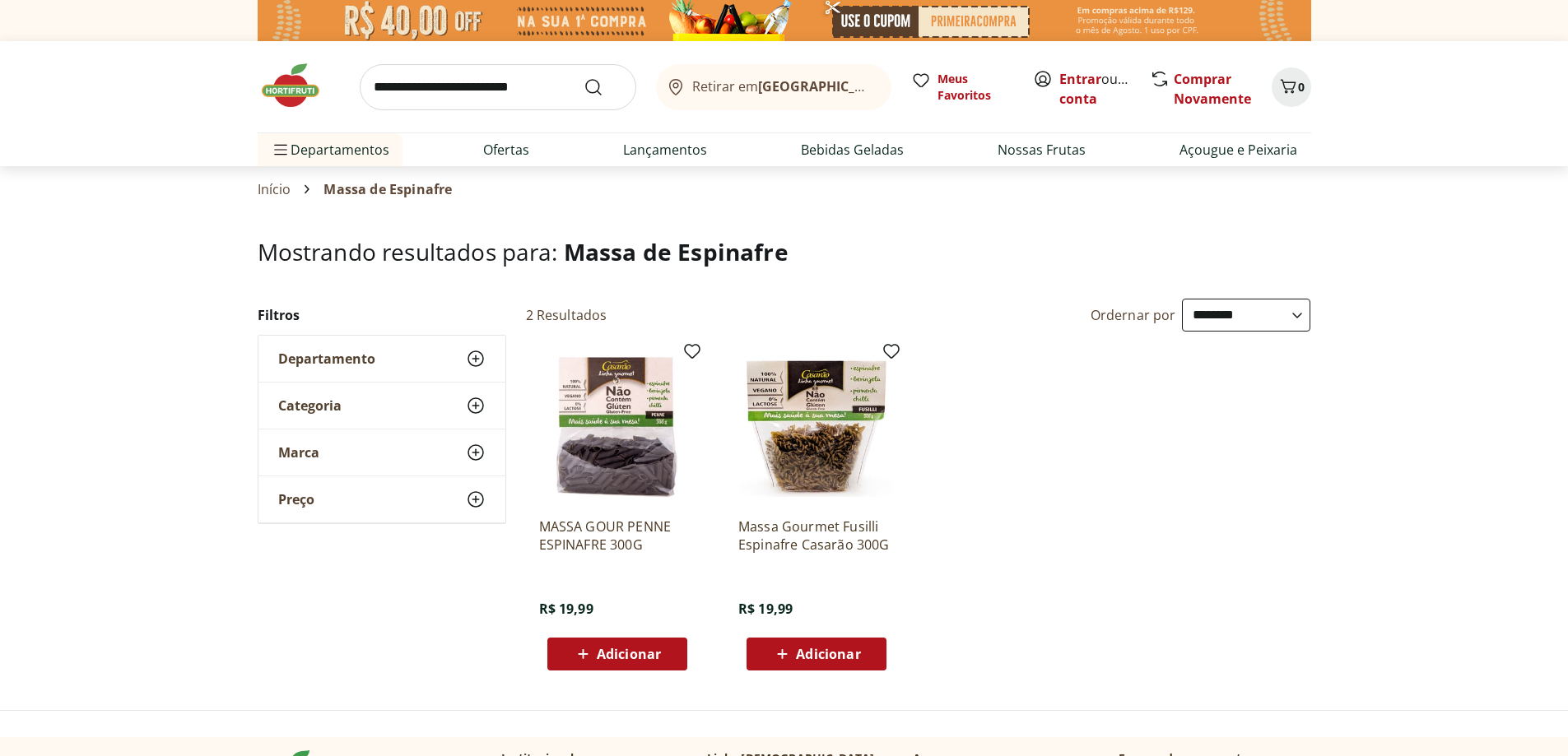
click at [495, 89] on input "search" at bounding box center [498, 87] width 277 height 46
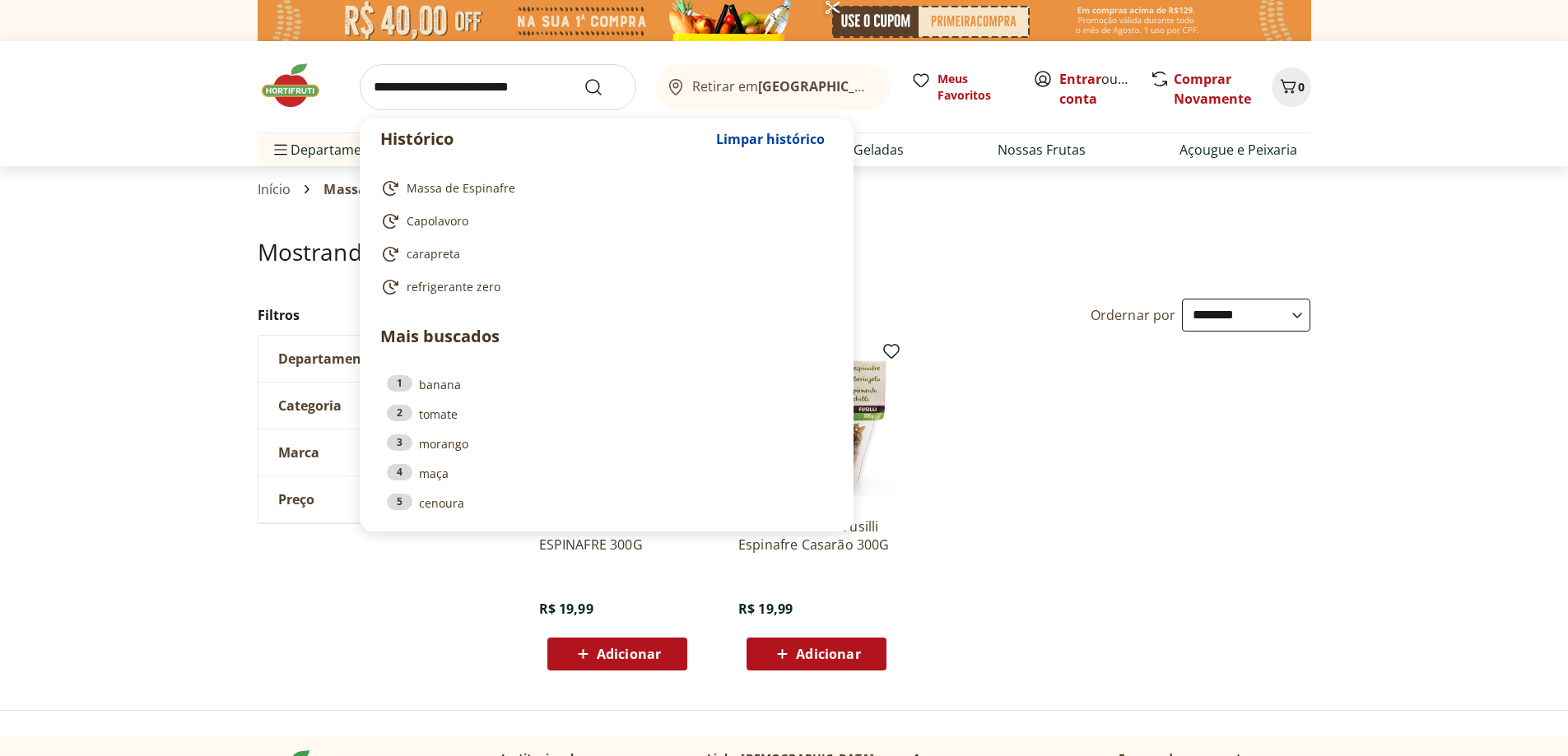
click at [469, 222] on link "Capolavoro" at bounding box center [604, 221] width 446 height 20
type input "**********"
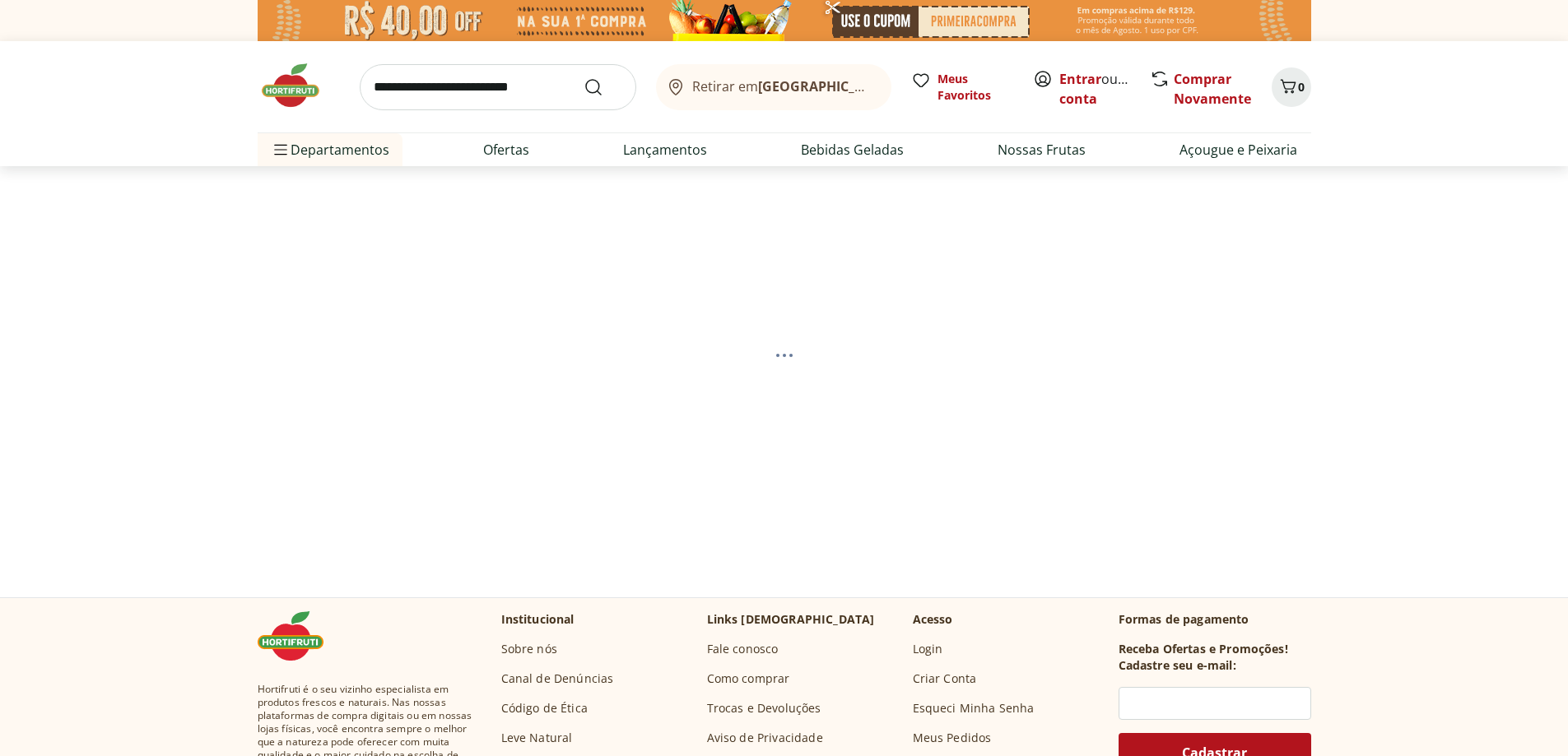
select select "**********"
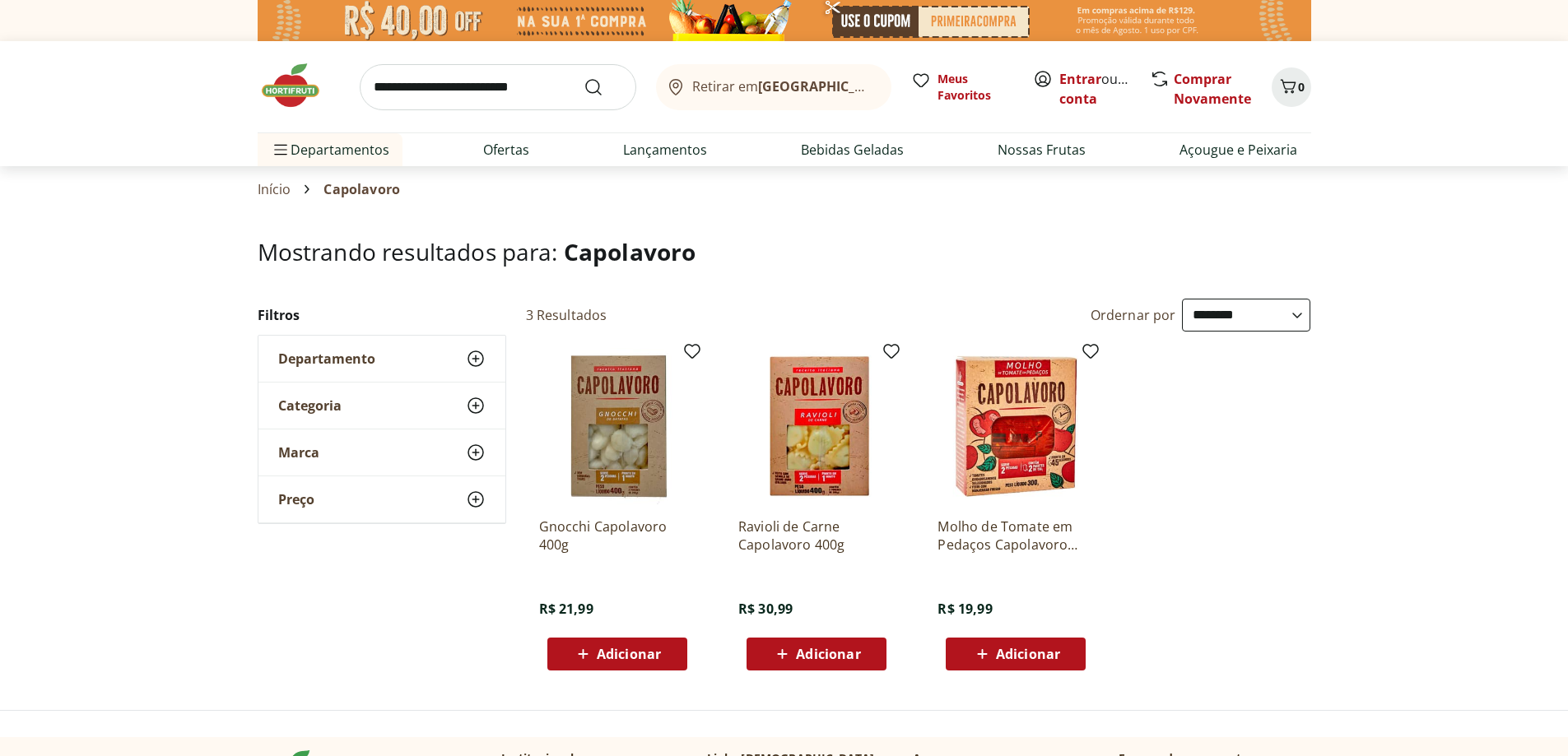
click at [542, 87] on input "search" at bounding box center [498, 87] width 277 height 46
type input "*******"
click at [584, 77] on button "Submit Search" at bounding box center [603, 87] width 39 height 20
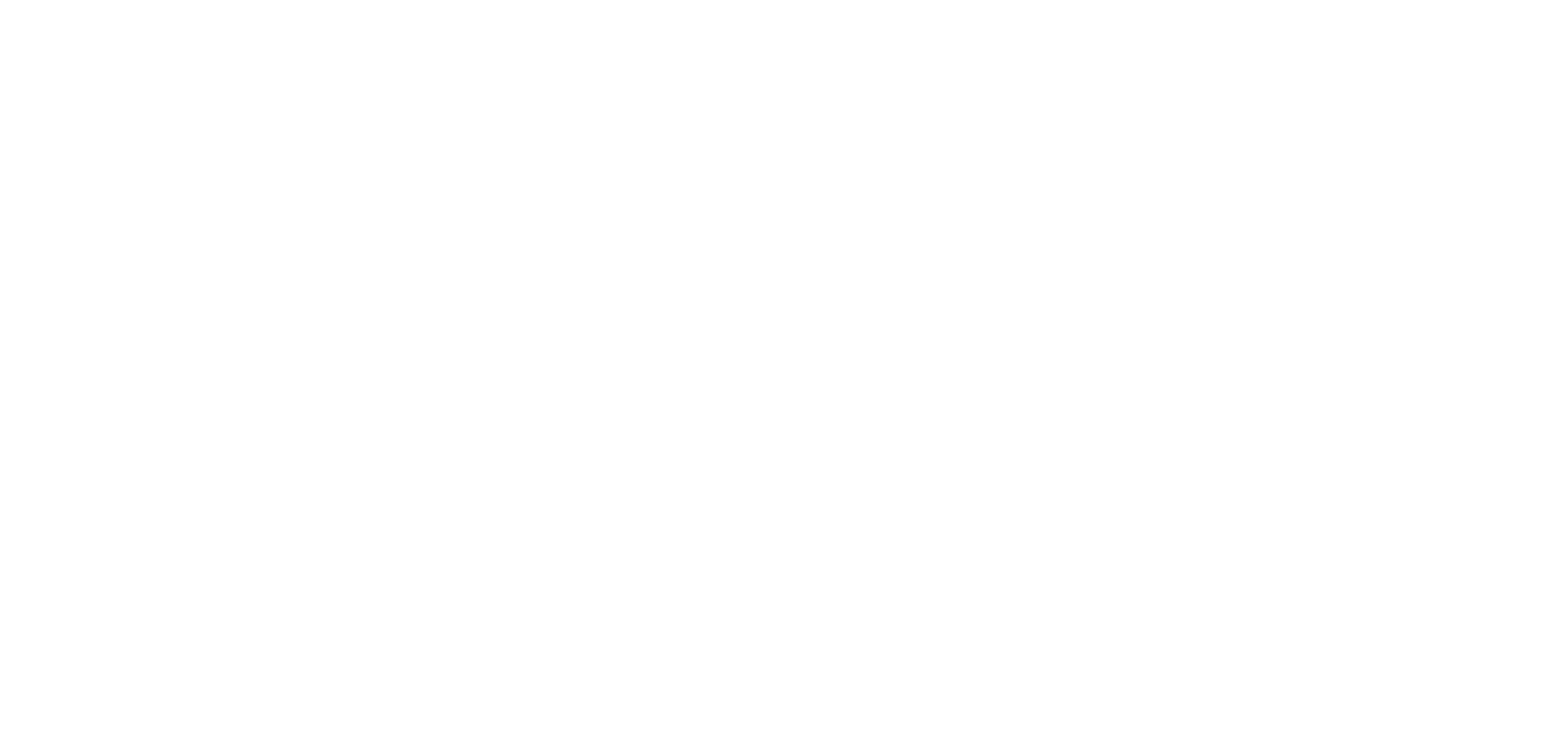
select select "**********"
